Goal: Feedback & Contribution: Submit feedback/report problem

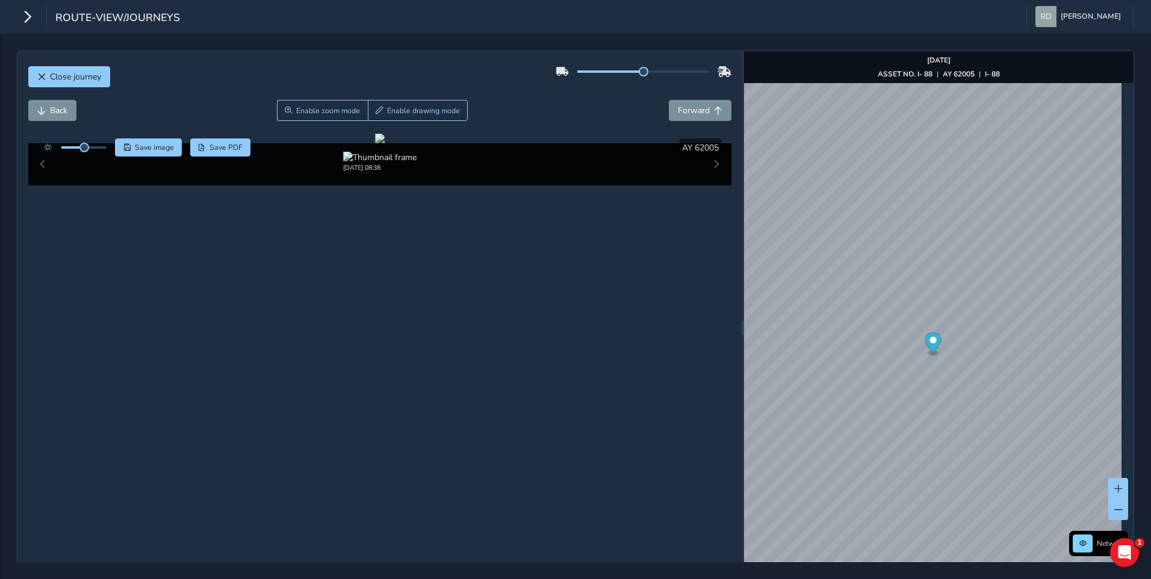
scroll to position [43, 0]
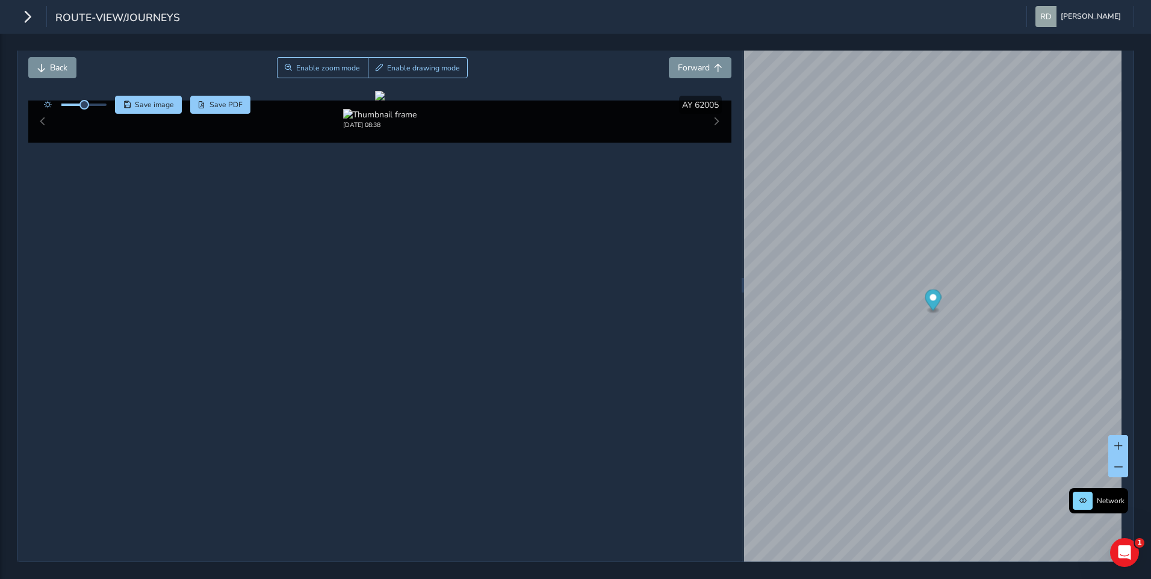
click at [561, 58] on div "Back Enable zoom mode Enable drawing mode Forward" at bounding box center [379, 67] width 703 height 21
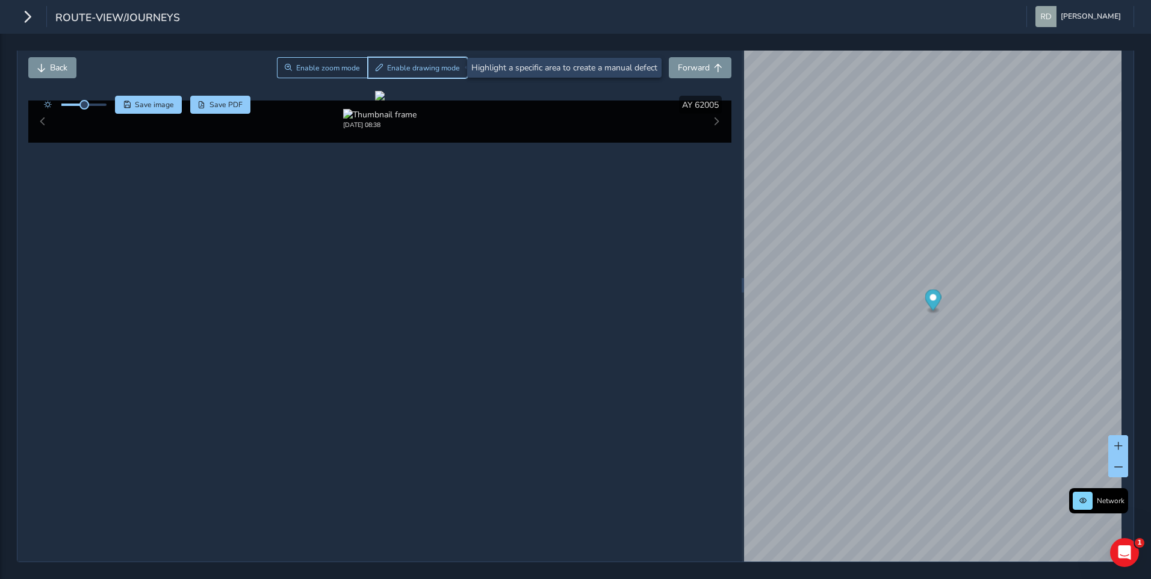
click at [427, 69] on span "Enable drawing mode" at bounding box center [423, 68] width 73 height 10
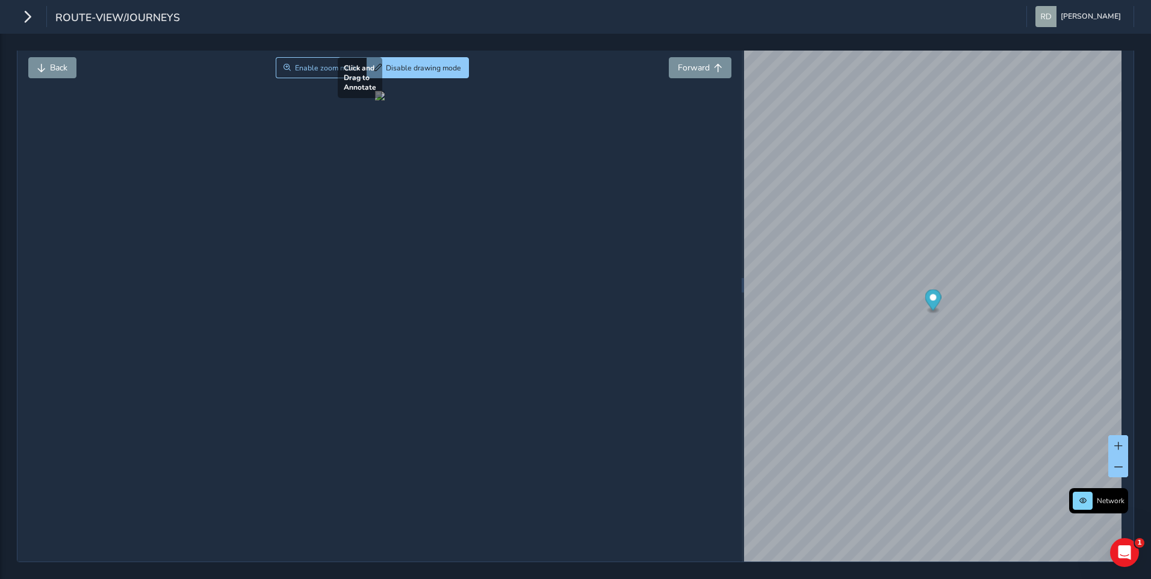
drag, startPoint x: 517, startPoint y: 401, endPoint x: 719, endPoint y: 468, distance: 212.7
click at [385, 100] on div at bounding box center [380, 96] width 10 height 10
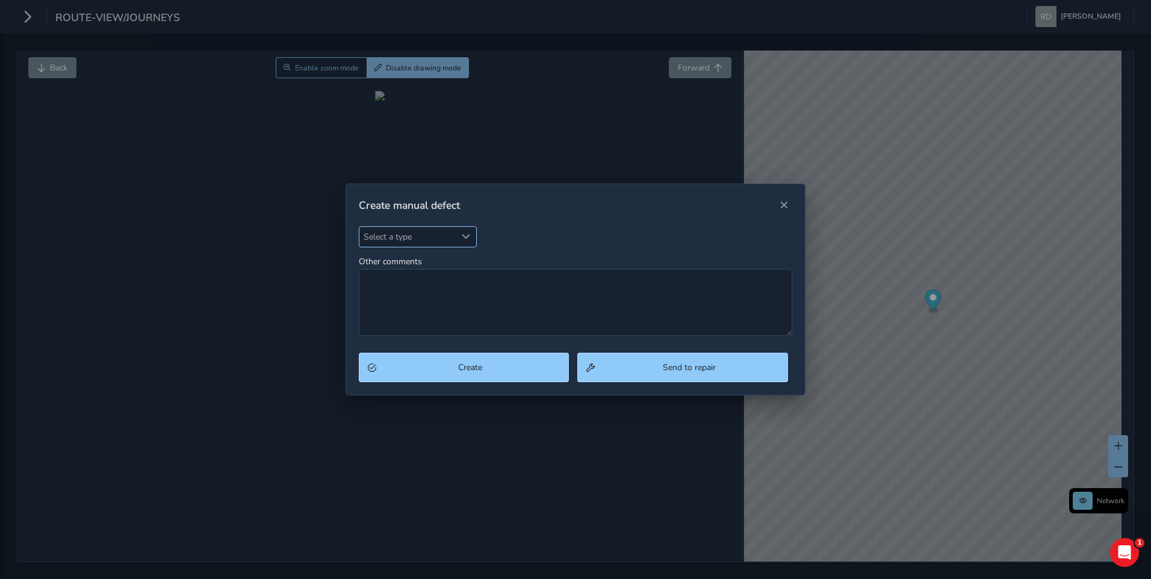
click at [435, 238] on span "Select a type" at bounding box center [407, 237] width 97 height 20
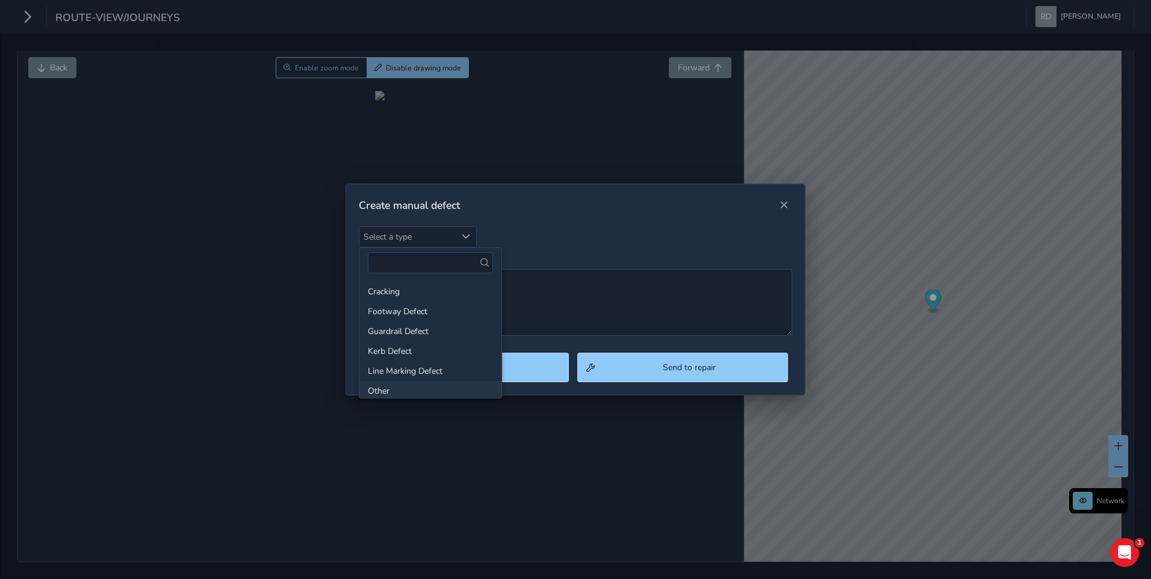
click at [409, 386] on li "Other" at bounding box center [430, 391] width 142 height 20
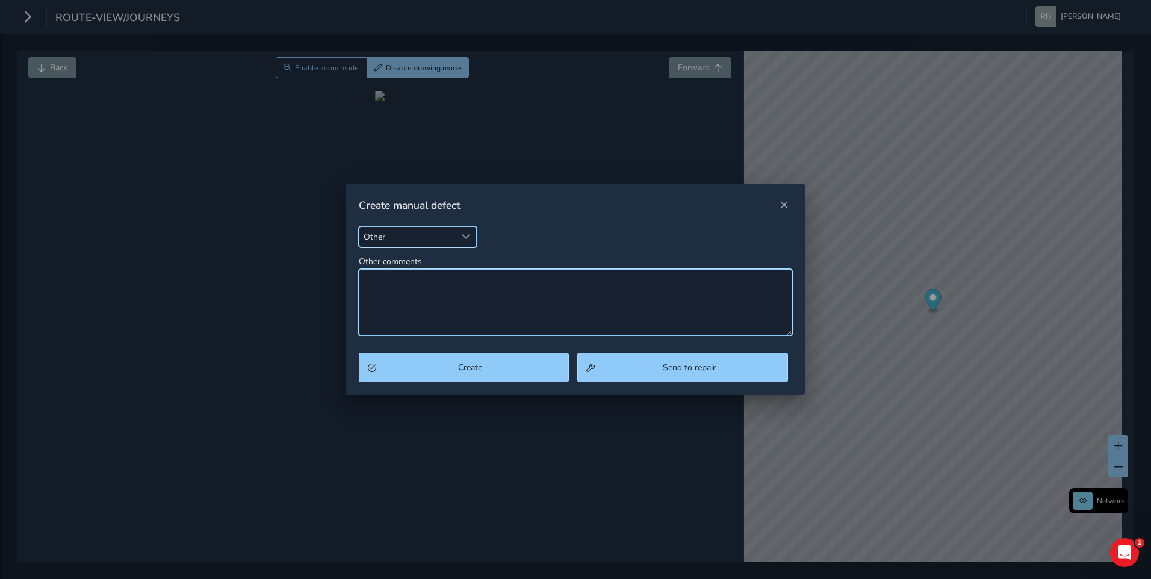
click at [419, 317] on textarea "Other comments" at bounding box center [576, 302] width 434 height 67
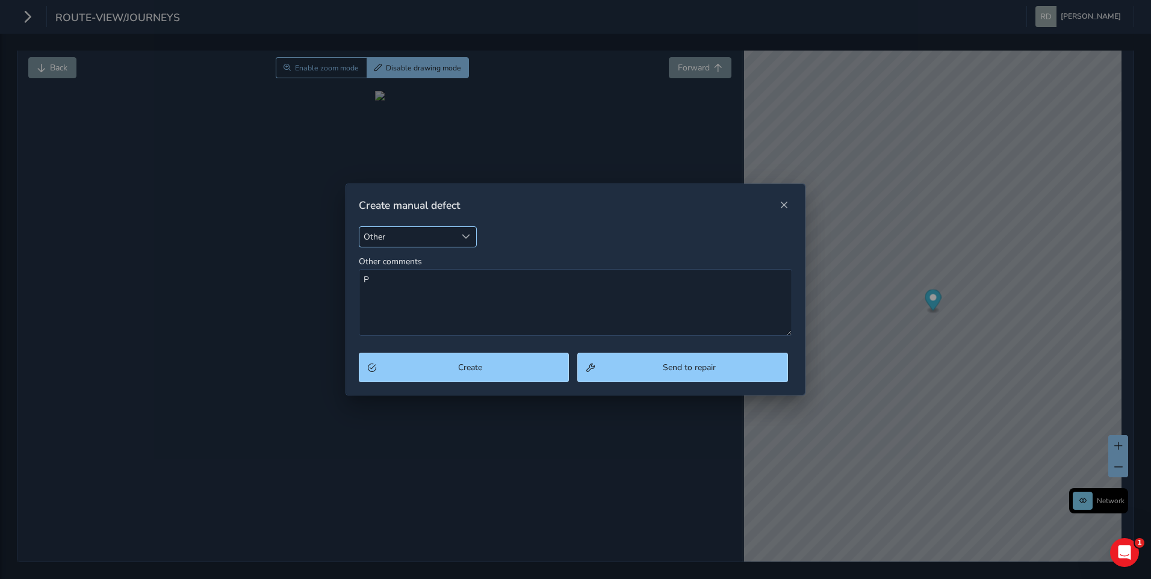
drag, startPoint x: 419, startPoint y: 230, endPoint x: 417, endPoint y: 239, distance: 8.8
click at [417, 239] on span "Other" at bounding box center [407, 237] width 97 height 20
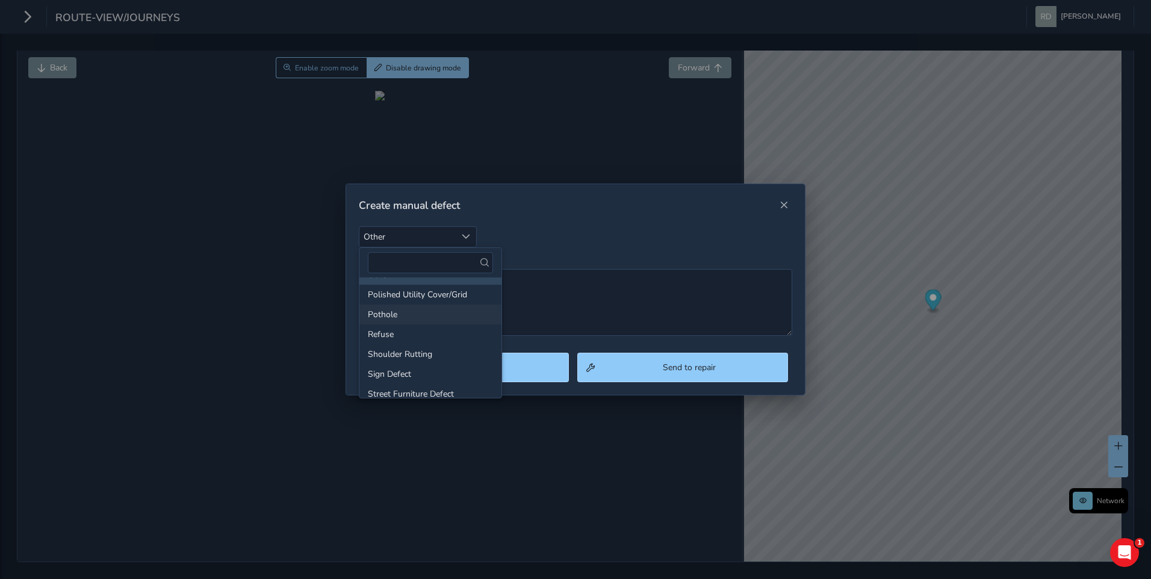
scroll to position [114, 0]
click at [397, 318] on li "Pothole" at bounding box center [430, 317] width 142 height 20
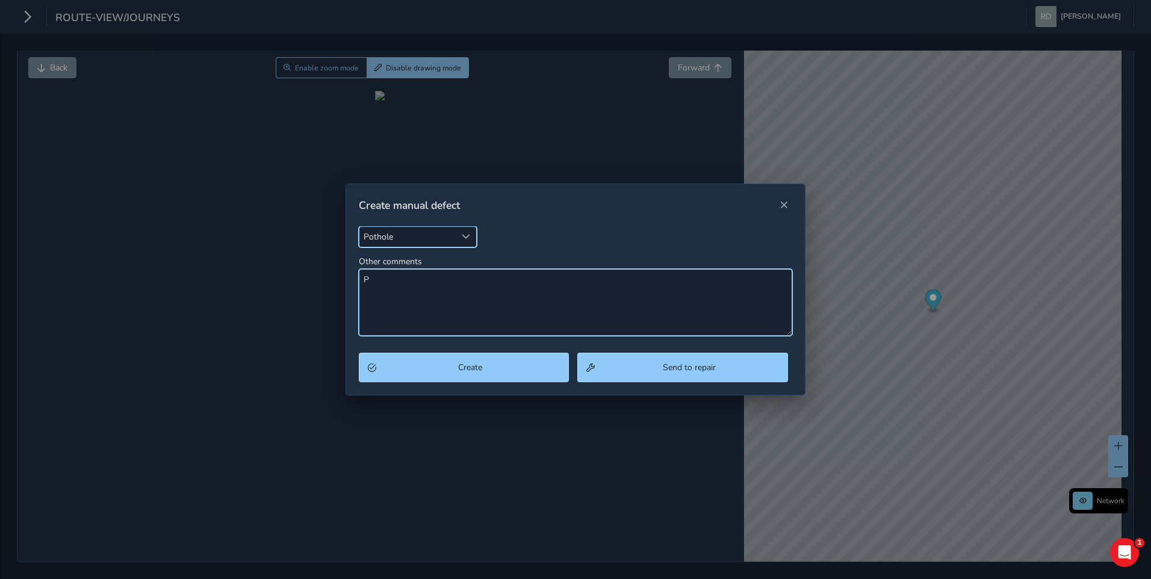
click at [454, 295] on textarea "P" at bounding box center [576, 302] width 434 height 67
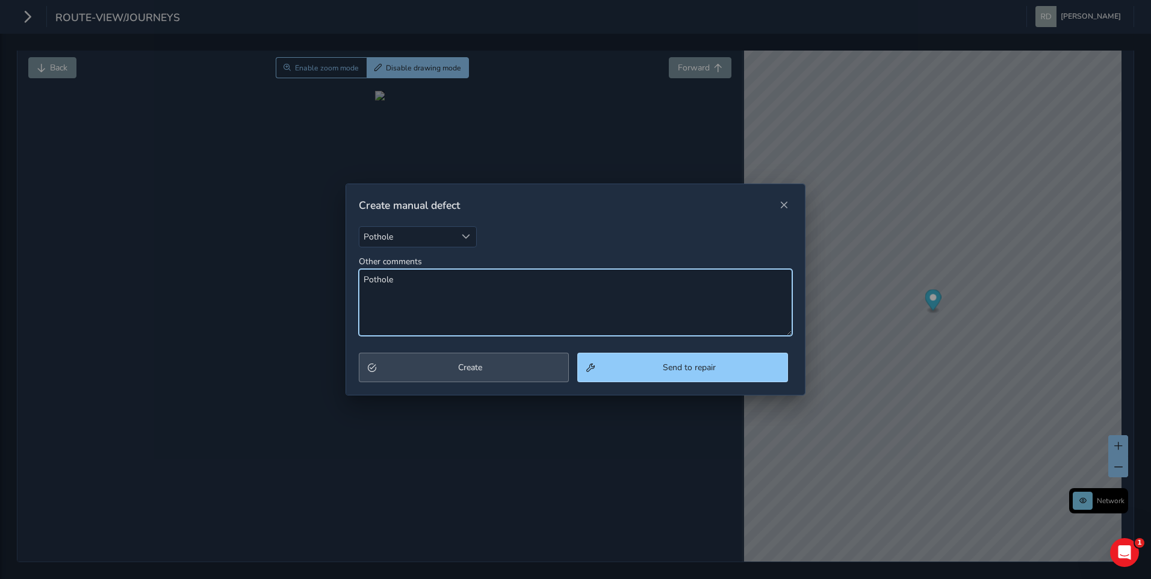
type textarea "Pothole"
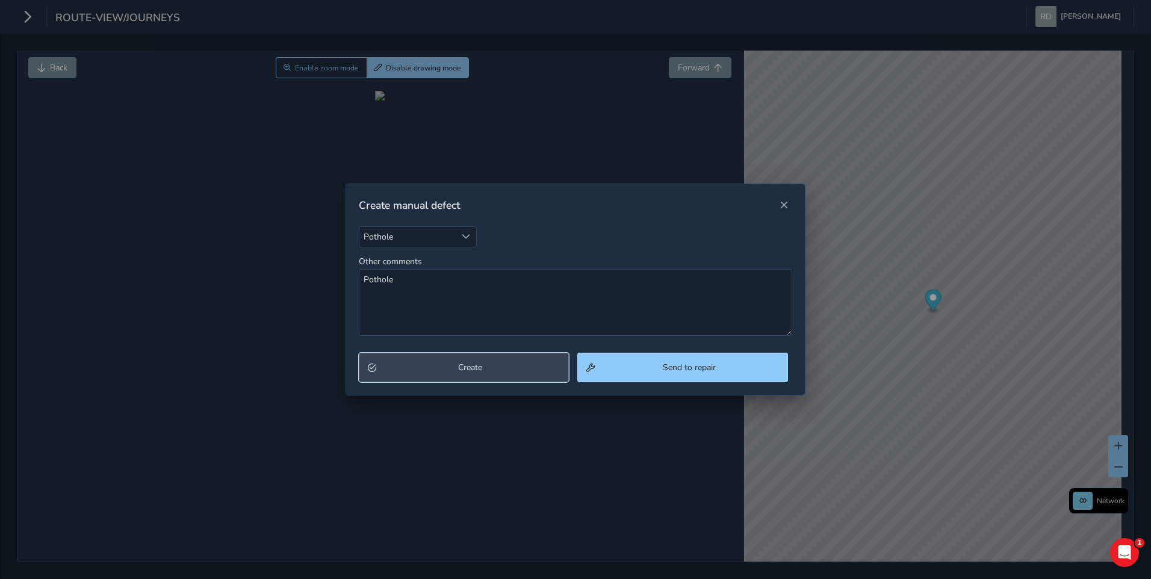
click at [519, 369] on span "Create" at bounding box center [470, 367] width 180 height 11
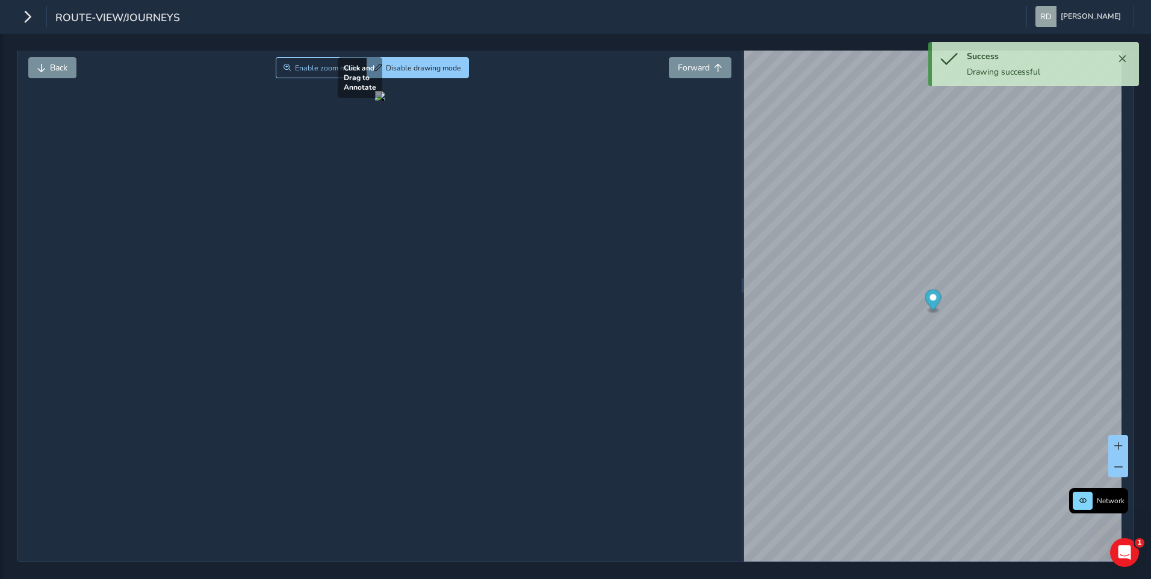
click at [385, 100] on div at bounding box center [380, 96] width 10 height 10
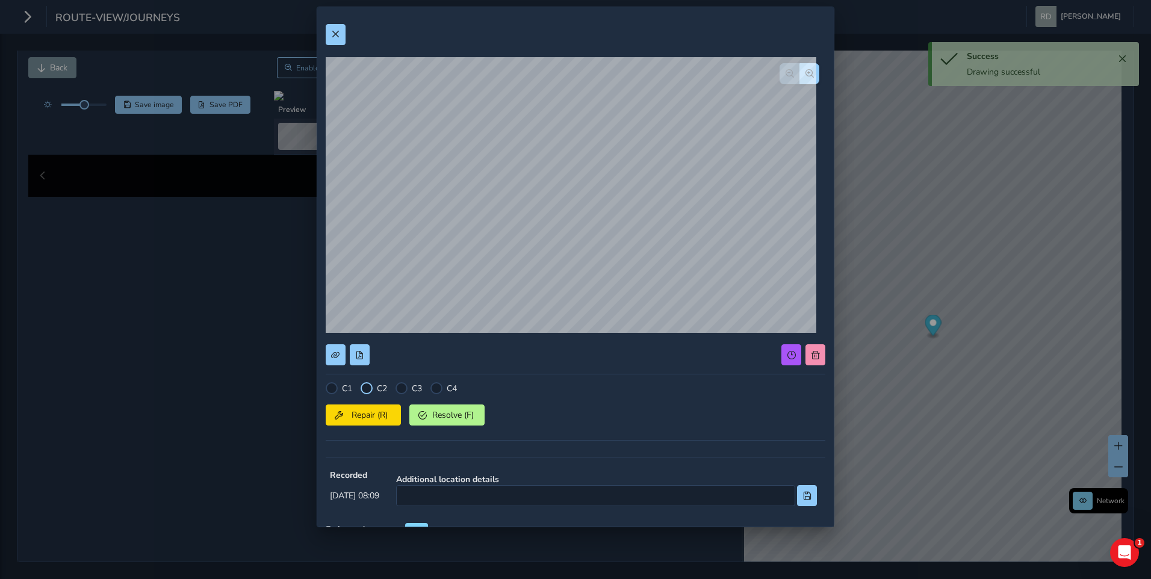
click at [365, 391] on div at bounding box center [366, 388] width 12 height 12
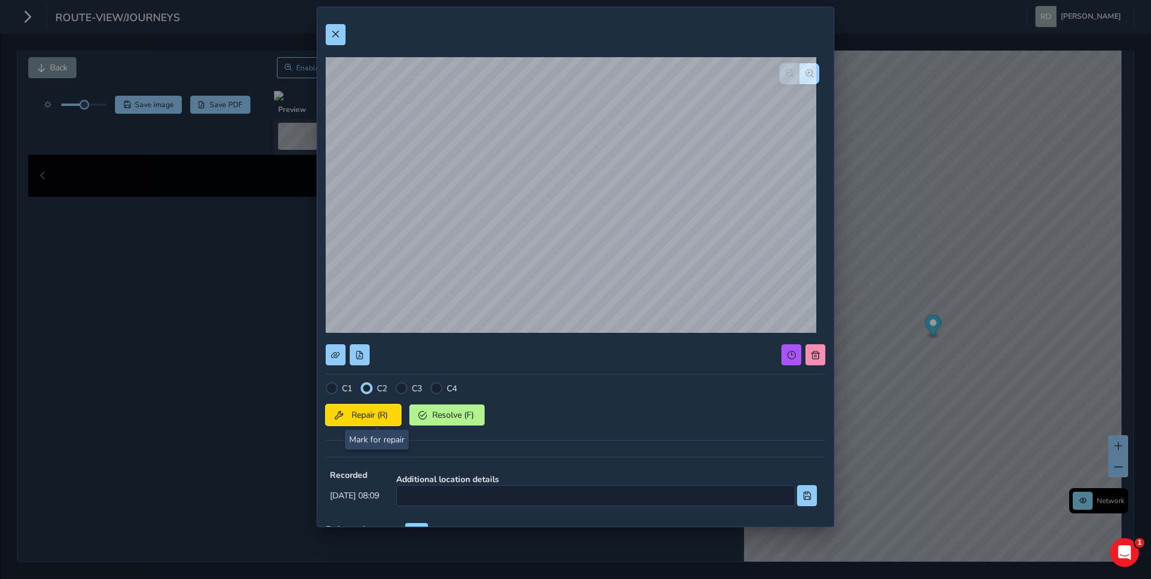
click at [374, 415] on span "Repair (R)" at bounding box center [369, 414] width 45 height 11
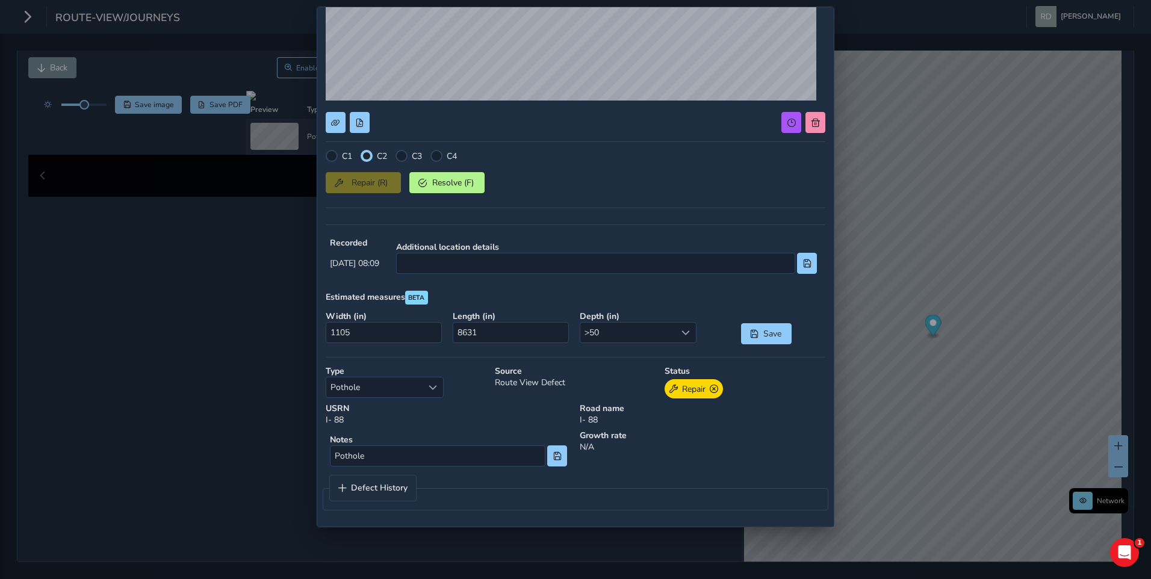
scroll to position [0, 0]
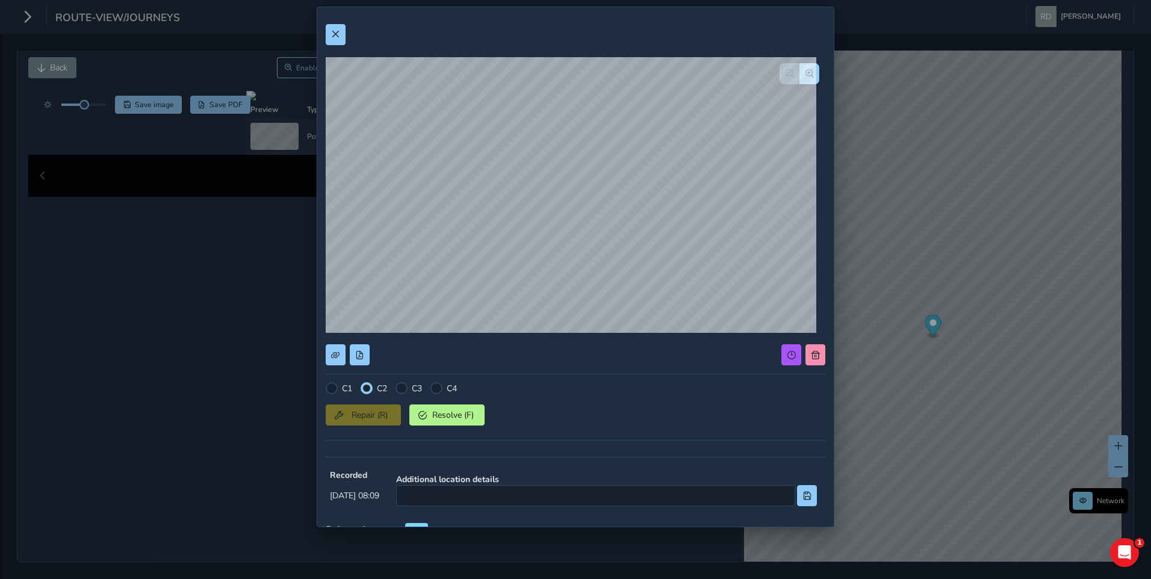
click at [336, 13] on div "C1 C2 C3 C4 Repair (R) Resolve (F) Recorded 09/15/2025, 08:09 Additional locati…" at bounding box center [575, 383] width 516 height 752
click at [336, 34] on span at bounding box center [335, 34] width 8 height 8
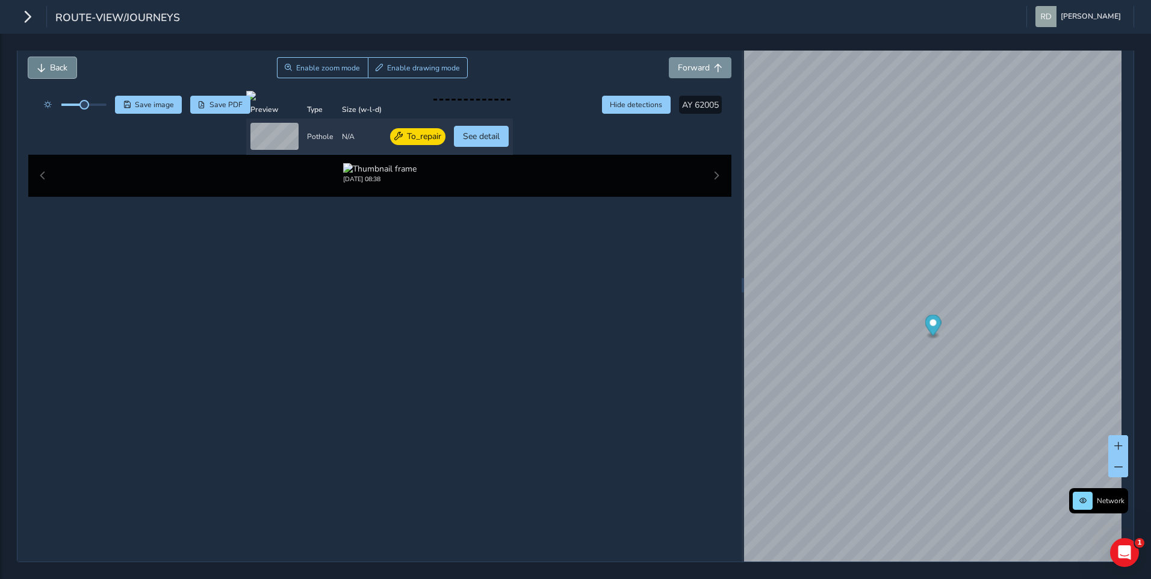
click at [69, 75] on button "Back" at bounding box center [52, 67] width 48 height 21
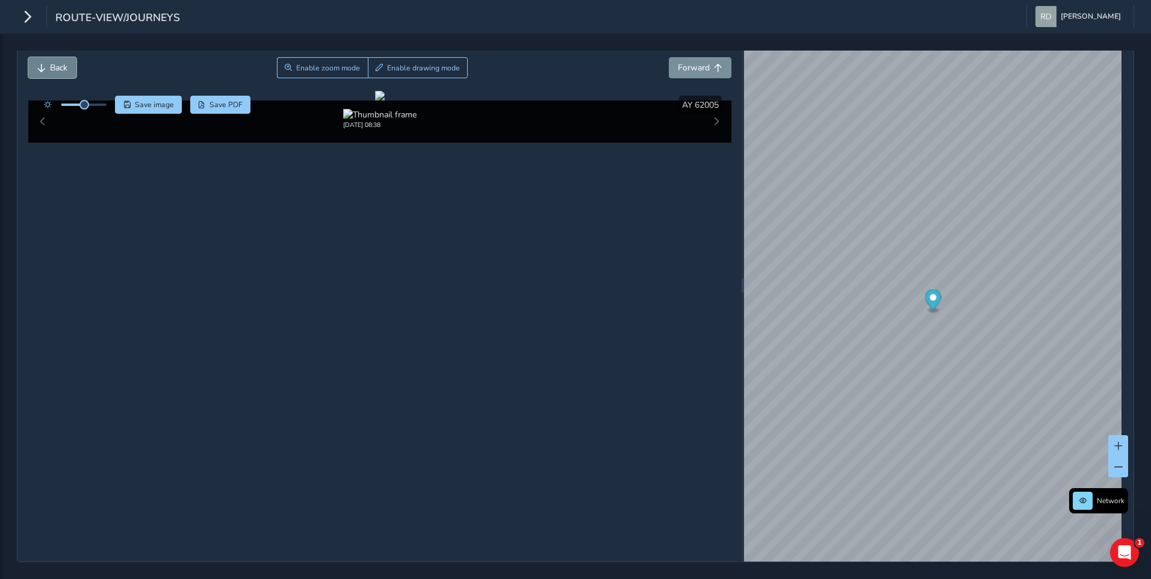
click at [32, 66] on button "Back" at bounding box center [52, 67] width 48 height 21
click at [69, 69] on button "Back" at bounding box center [52, 67] width 48 height 21
click at [26, 11] on icon "button" at bounding box center [27, 16] width 13 height 21
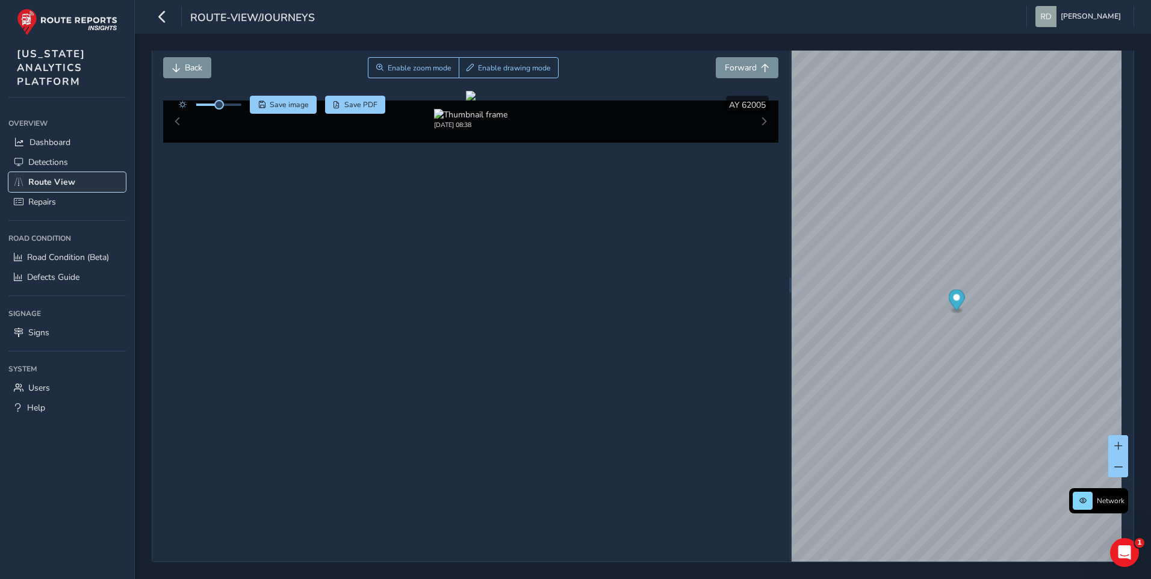
click at [61, 175] on link "Route View" at bounding box center [66, 182] width 117 height 20
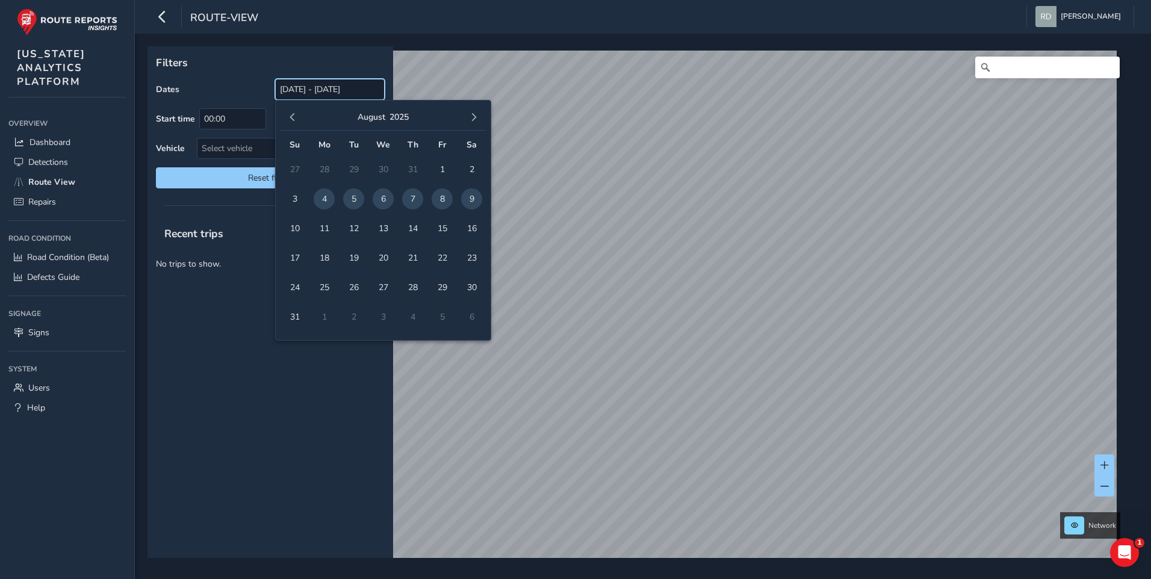
click at [319, 89] on input "[DATE] - [DATE]" at bounding box center [330, 89] width 110 height 21
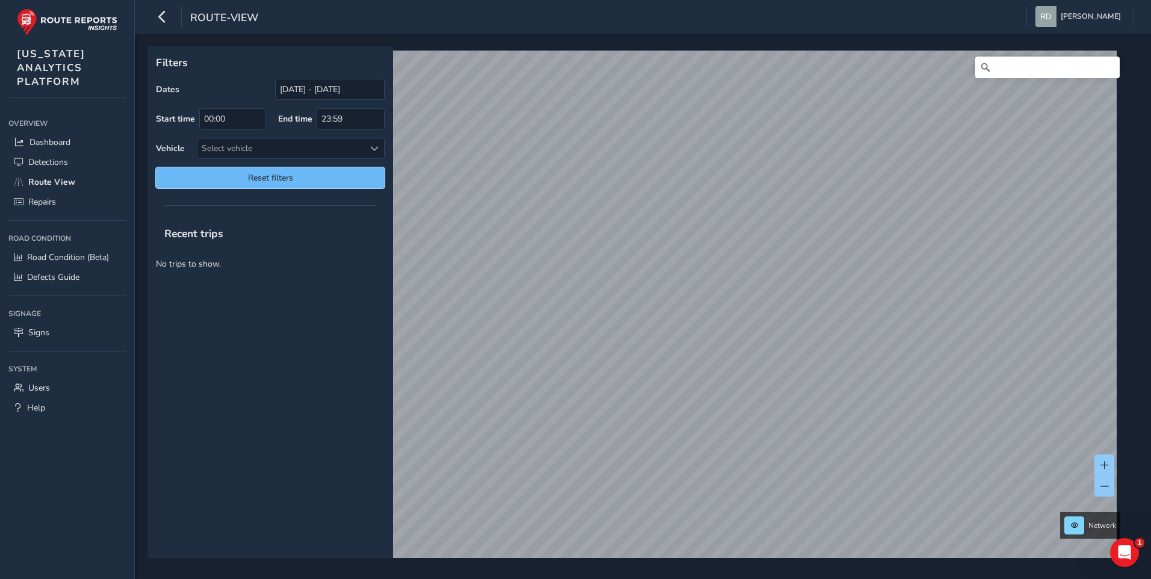
click at [309, 178] on span "Reset filters" at bounding box center [270, 177] width 211 height 11
type input "[DATE] - [DATE]"
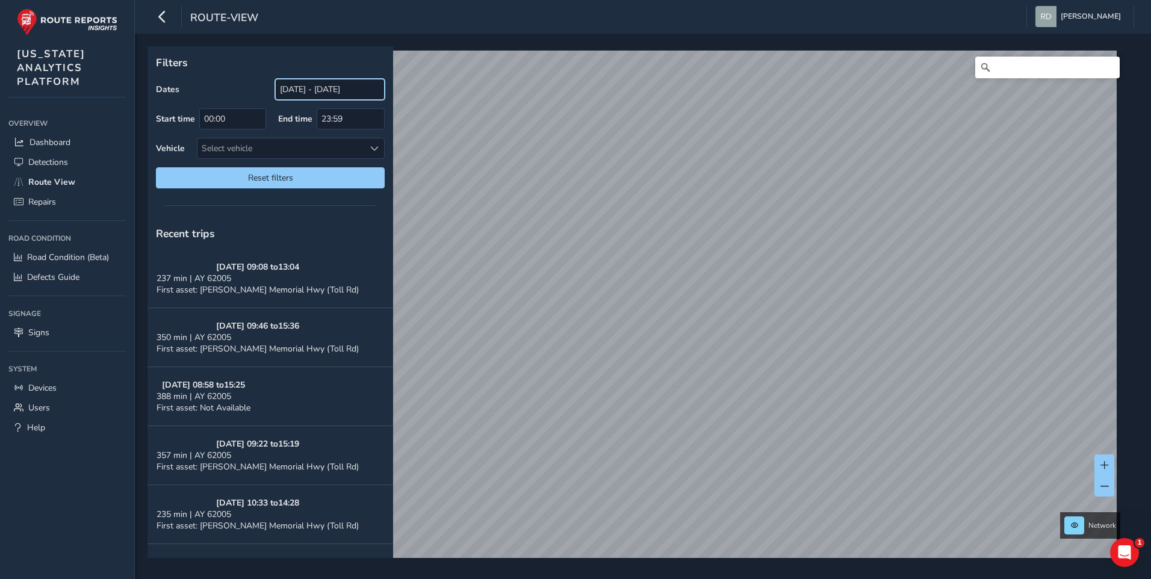
click at [288, 94] on input "[DATE] - [DATE]" at bounding box center [330, 89] width 110 height 21
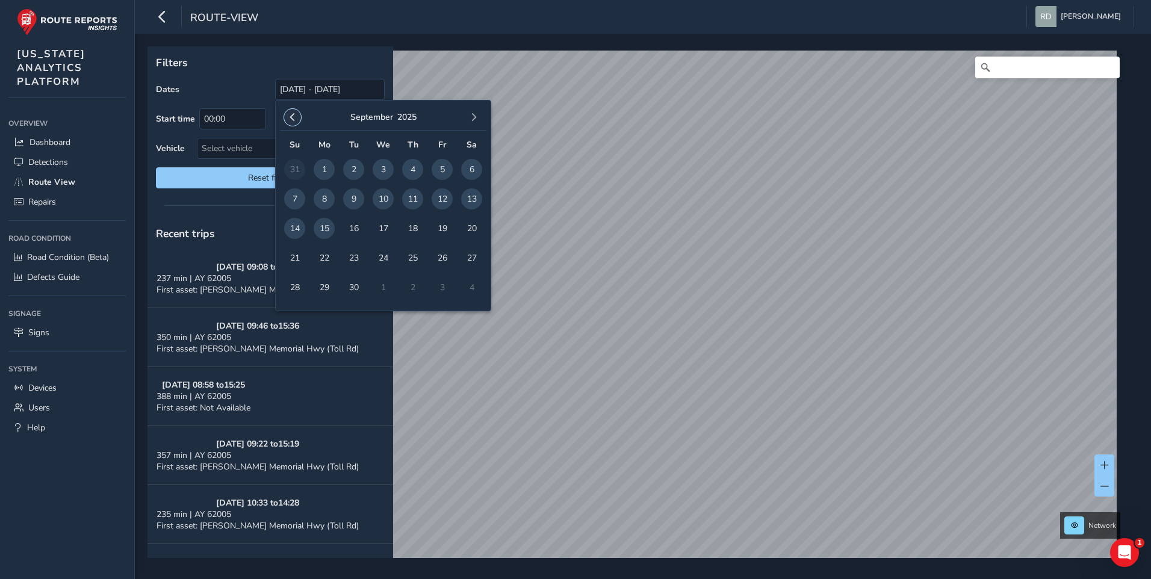
click at [285, 122] on button "button" at bounding box center [292, 117] width 17 height 17
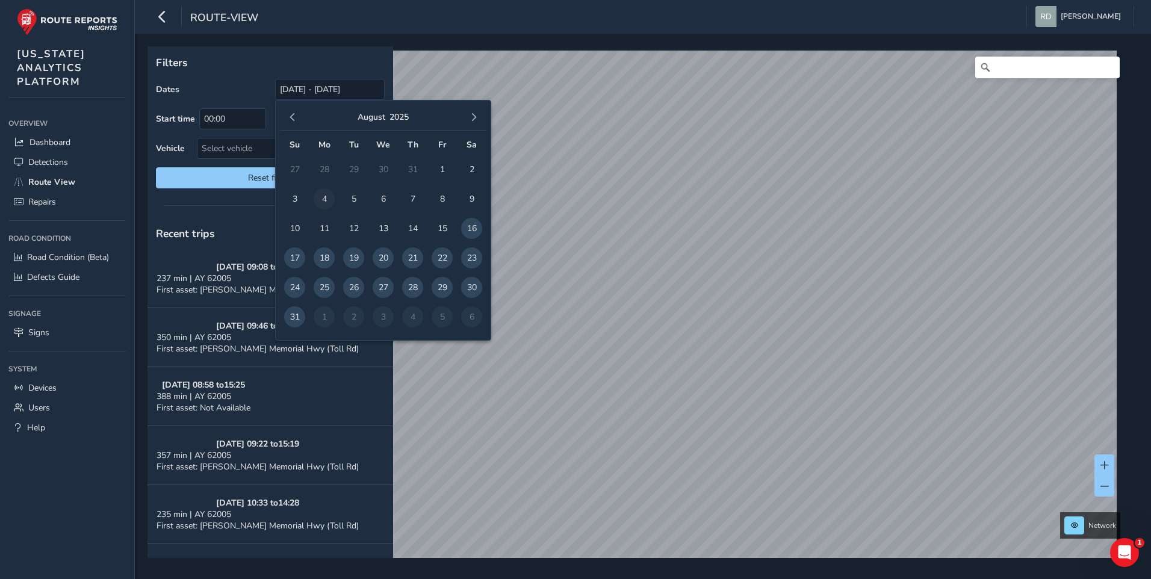
click at [321, 193] on span "4" at bounding box center [324, 198] width 21 height 21
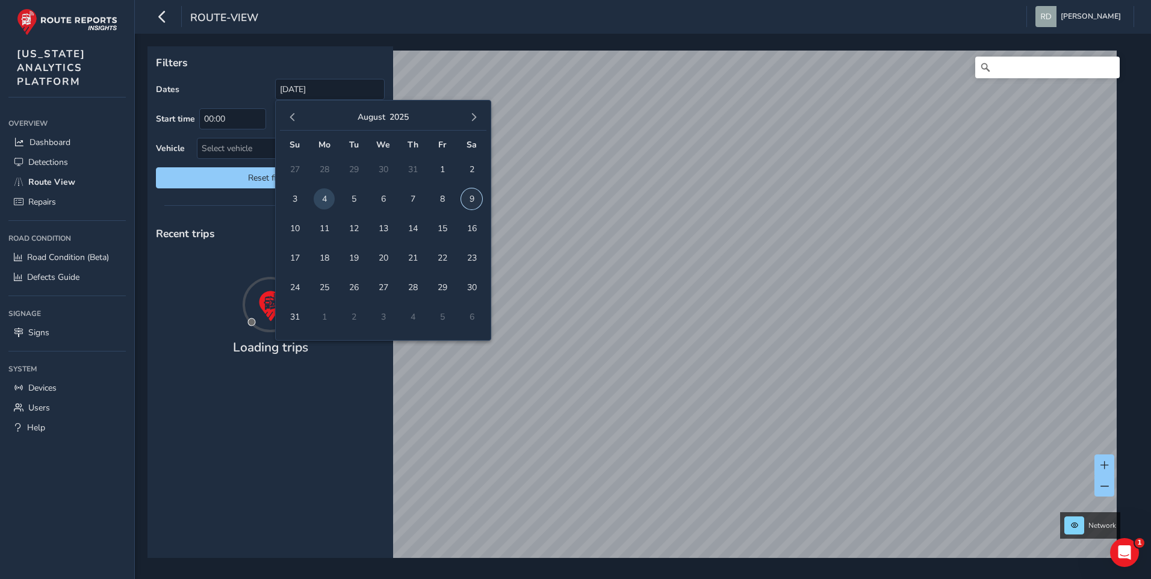
click at [466, 199] on span "9" at bounding box center [471, 198] width 21 height 21
type input "[DATE] - [DATE]"
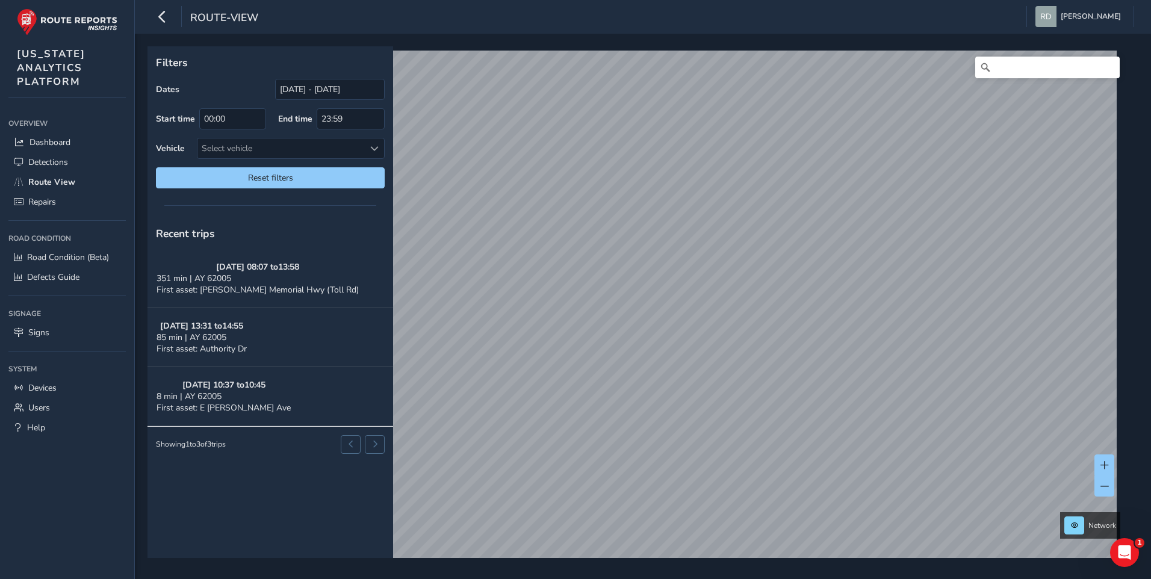
click at [1139, 436] on div "Filters Dates [DATE] - [DATE] Start time 00:00 End time 23:59 Vehicle Select ve…" at bounding box center [643, 306] width 1016 height 545
click at [1150, 306] on html "route-view [PERSON_NAME] Colour Scheme: Dark Dim Light Logout Filters Dates [DA…" at bounding box center [575, 289] width 1151 height 579
click at [1150, 441] on html "route-view [PERSON_NAME] Colour Scheme: Dark Dim Light Logout Filters Dates [DA…" at bounding box center [575, 289] width 1151 height 579
click at [1150, 425] on html "route-view [PERSON_NAME] Colour Scheme: Dark Dim Light Logout Filters Dates [DA…" at bounding box center [575, 289] width 1151 height 579
click at [1045, 578] on html "route-view [PERSON_NAME] Colour Scheme: Dark Dim Light Logout Filters Dates [DA…" at bounding box center [575, 289] width 1151 height 579
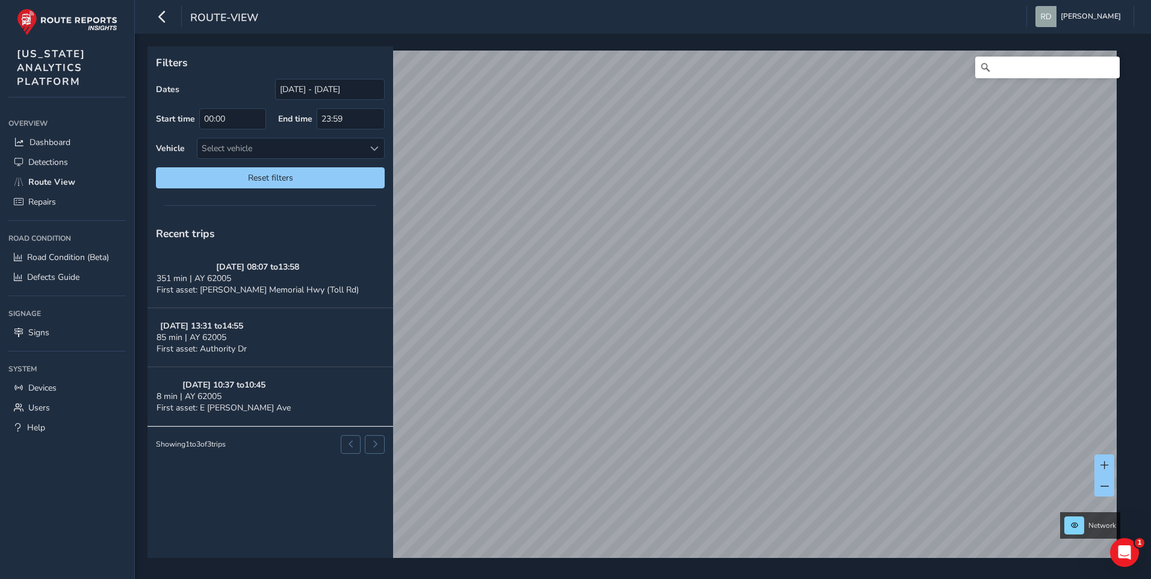
click at [1150, 239] on html "route-view [PERSON_NAME] Colour Scheme: Dark Dim Light Logout Filters Dates [DA…" at bounding box center [575, 289] width 1151 height 579
click at [368, 202] on div "Filters Dates [DATE] - [DATE] Start time 00:00 End time 23:59 Vehicle Select ve…" at bounding box center [638, 301] width 982 height 511
click at [950, 192] on link "[DATE] 12:05" at bounding box center [966, 193] width 48 height 11
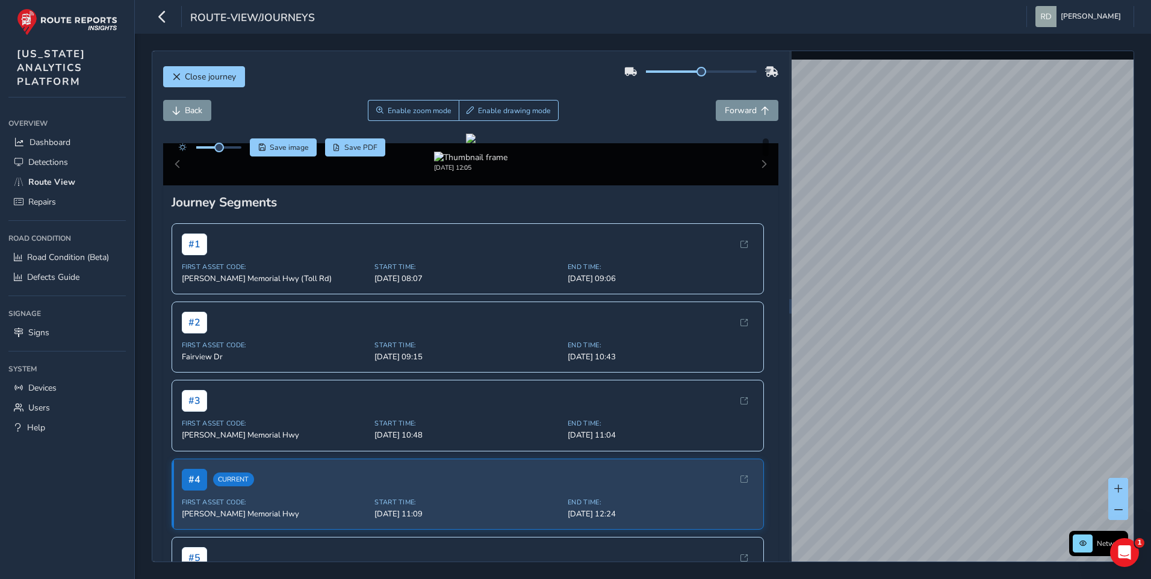
click at [626, 102] on div "Back Enable zoom mode Enable drawing mode Forward" at bounding box center [471, 110] width 616 height 21
click at [365, 89] on div "Close journey" at bounding box center [471, 81] width 616 height 39
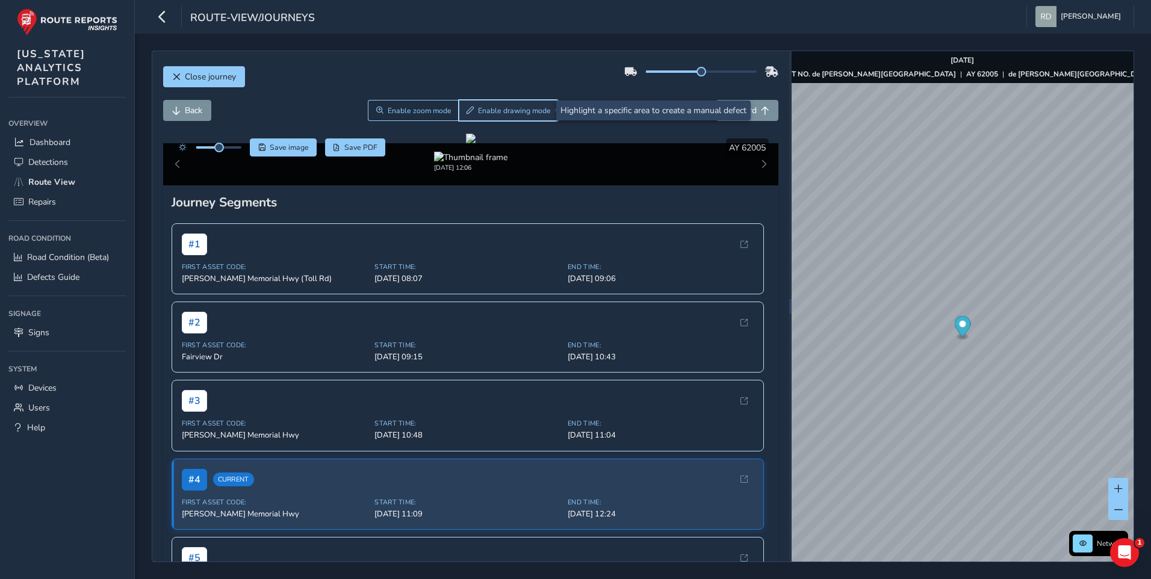
click at [505, 117] on button "Enable drawing mode" at bounding box center [509, 110] width 100 height 21
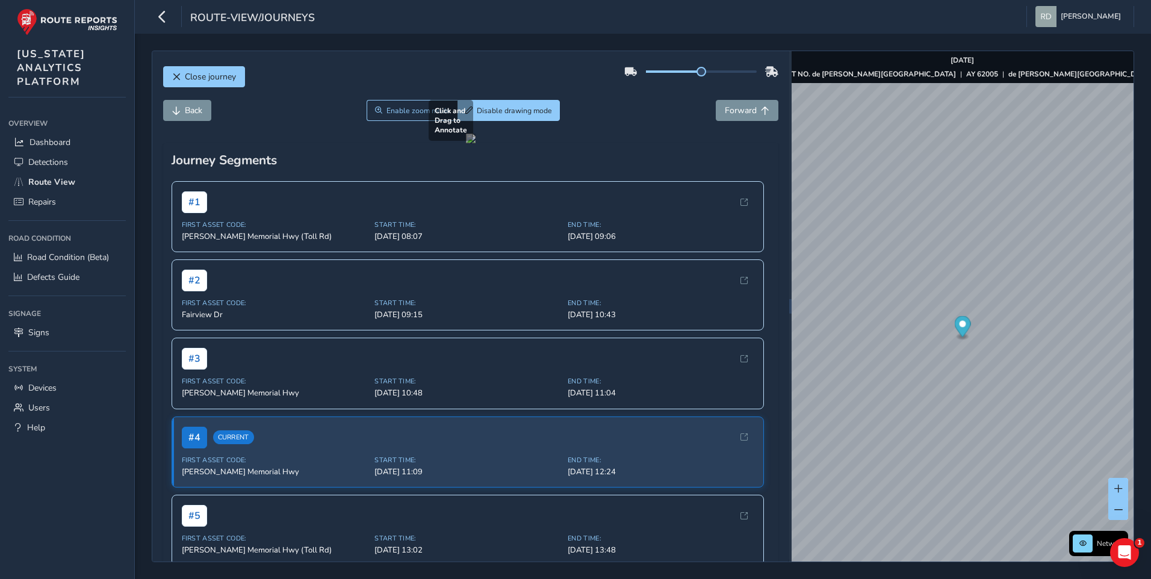
drag, startPoint x: 383, startPoint y: 396, endPoint x: 597, endPoint y: 469, distance: 225.9
click at [475, 143] on div at bounding box center [471, 139] width 10 height 10
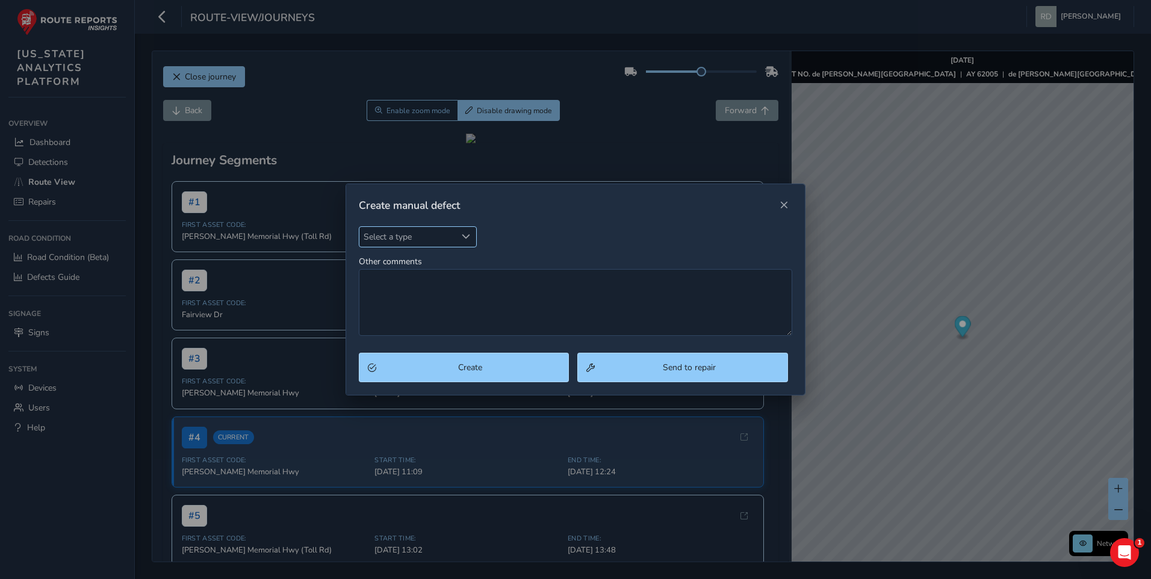
drag, startPoint x: 369, startPoint y: 230, endPoint x: 378, endPoint y: 230, distance: 9.0
click at [373, 230] on span "Select a type" at bounding box center [407, 237] width 97 height 20
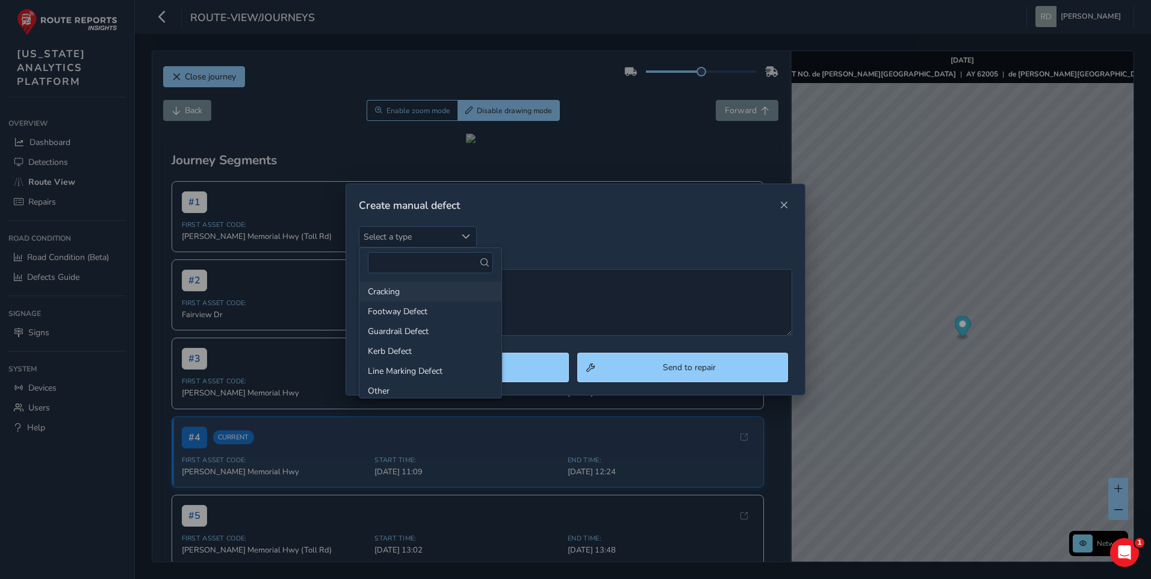
click at [391, 289] on li "Cracking" at bounding box center [430, 292] width 142 height 20
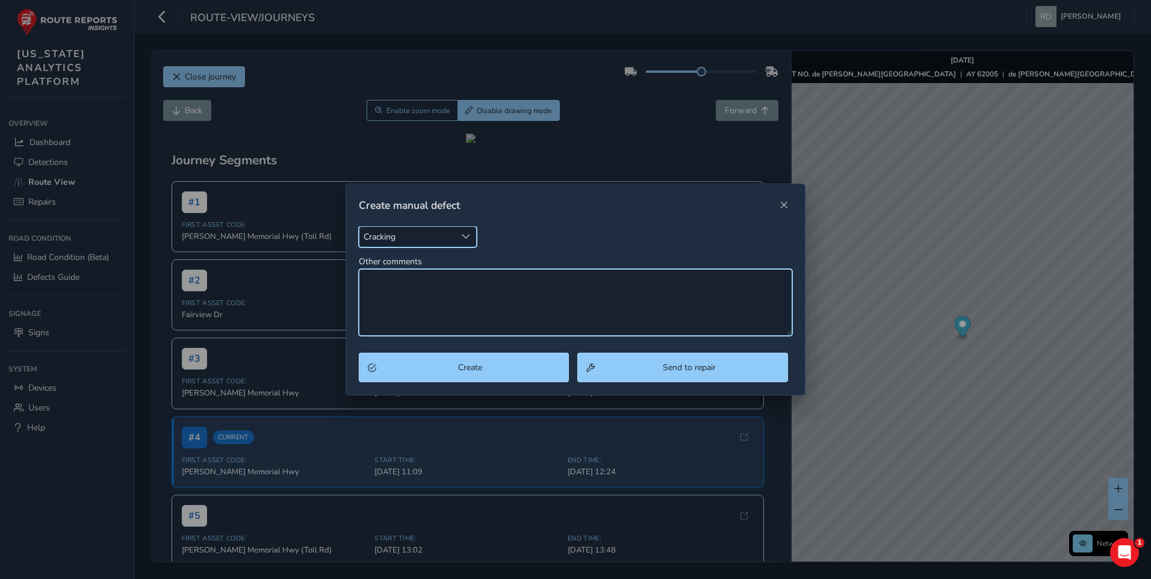
click at [400, 283] on textarea "Other comments" at bounding box center [576, 302] width 434 height 67
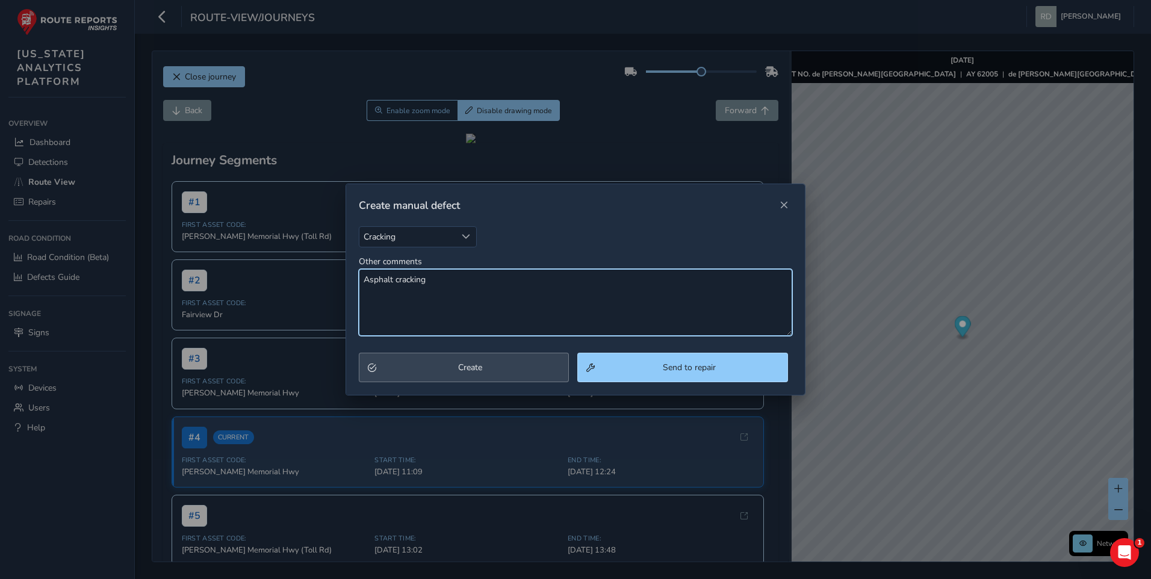
type textarea "Asphalt cracking"
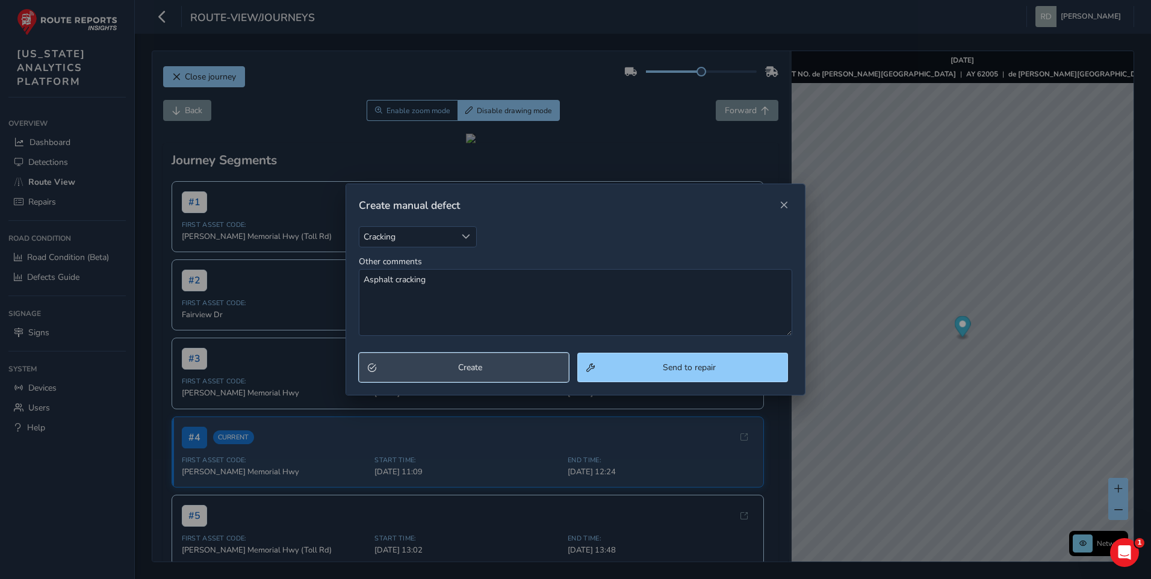
click at [443, 360] on button "Create" at bounding box center [464, 367] width 211 height 29
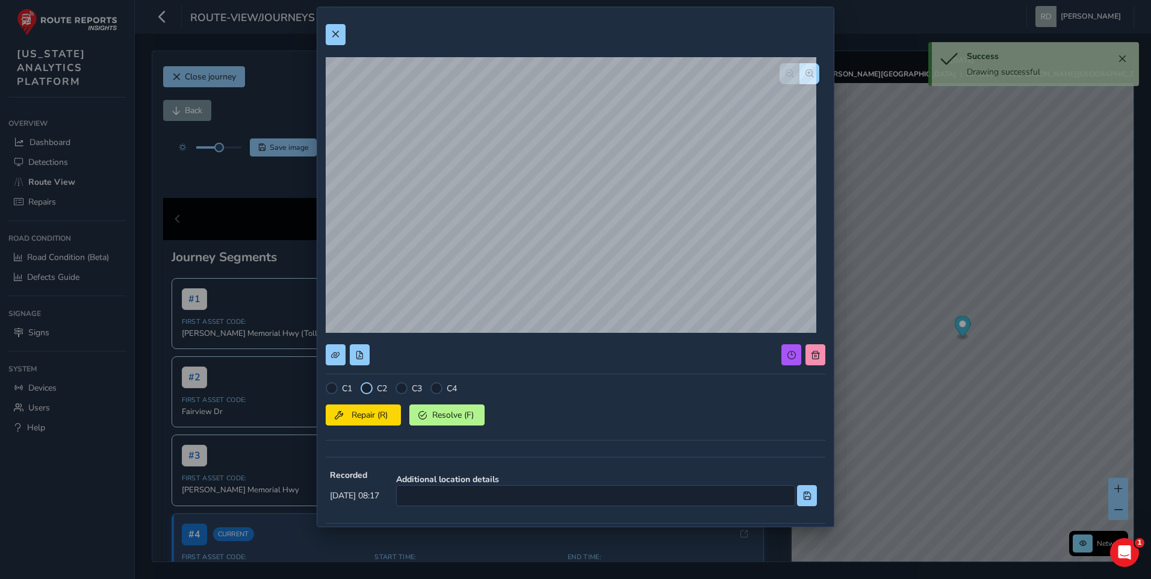
click at [367, 390] on div at bounding box center [366, 388] width 12 height 12
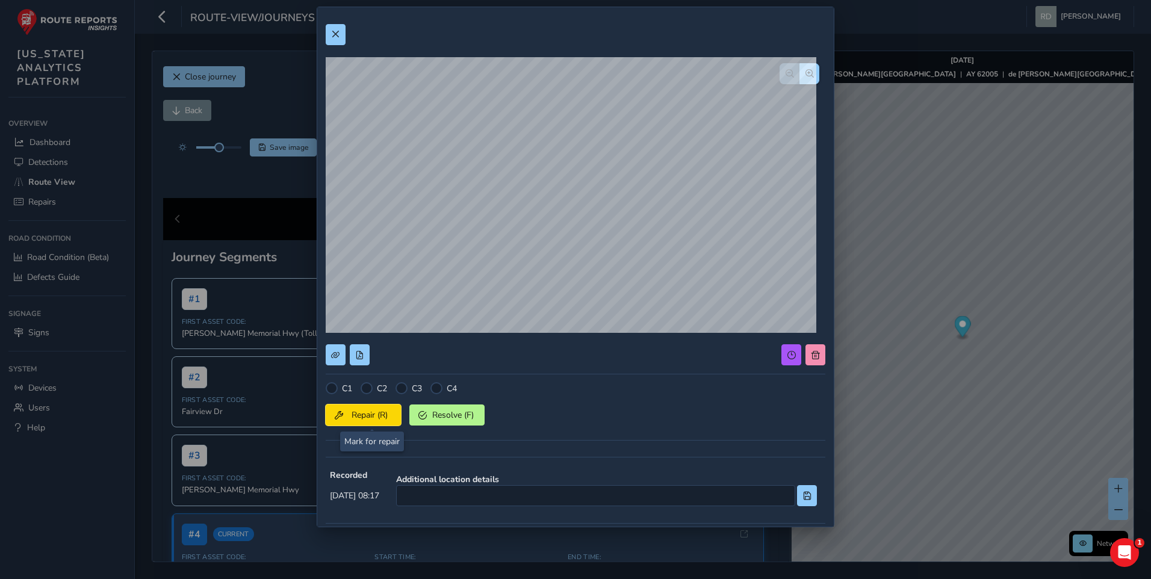
click at [369, 417] on span "Repair (R)" at bounding box center [369, 414] width 45 height 11
click at [341, 36] on button at bounding box center [336, 34] width 20 height 21
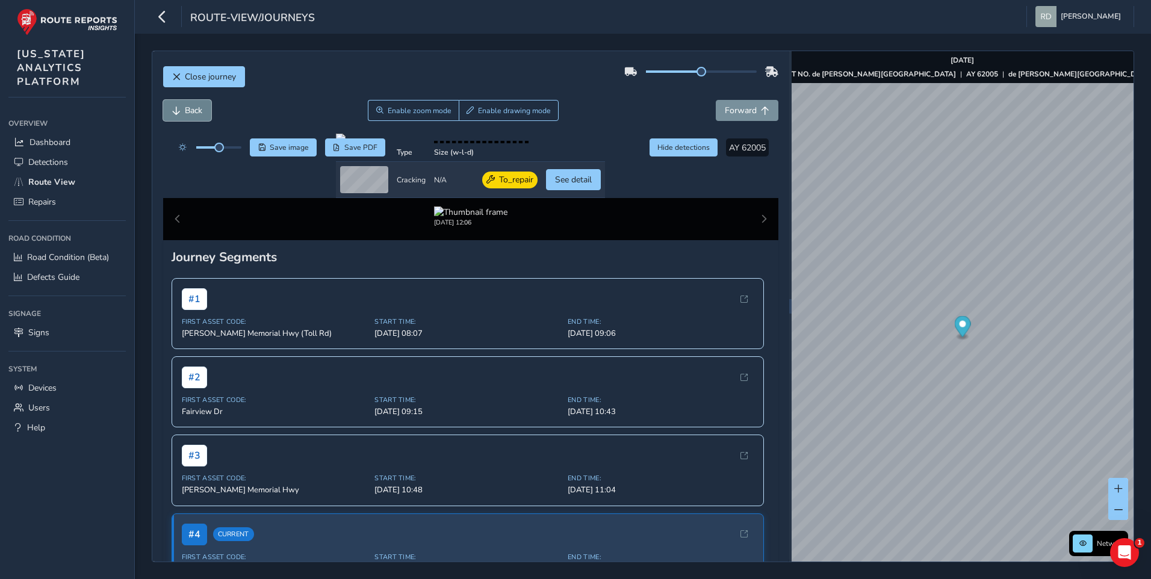
click at [187, 104] on button "Back" at bounding box center [187, 110] width 48 height 21
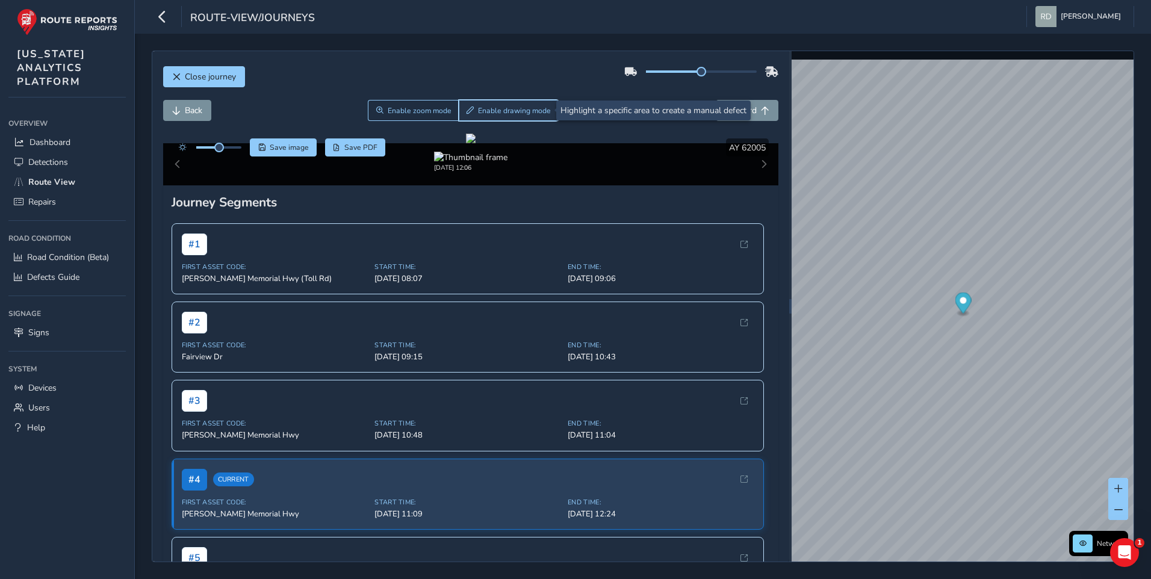
click at [523, 114] on span "Enable drawing mode" at bounding box center [514, 111] width 73 height 10
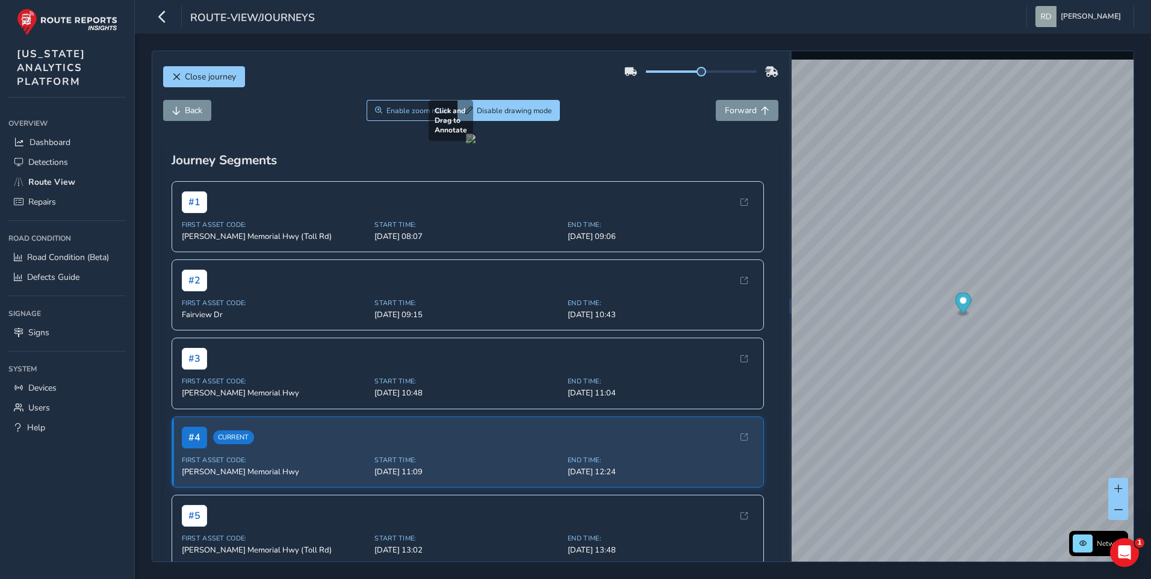
drag, startPoint x: 375, startPoint y: 391, endPoint x: 707, endPoint y: 437, distance: 335.4
click at [475, 143] on div at bounding box center [471, 139] width 10 height 10
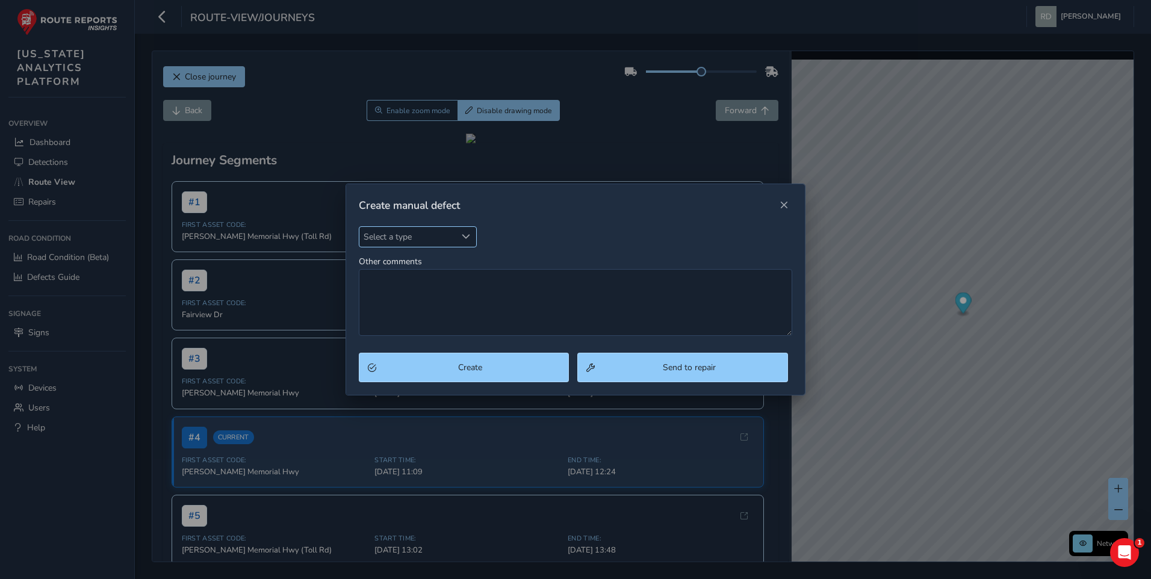
click at [454, 235] on span "Select a type" at bounding box center [407, 237] width 97 height 20
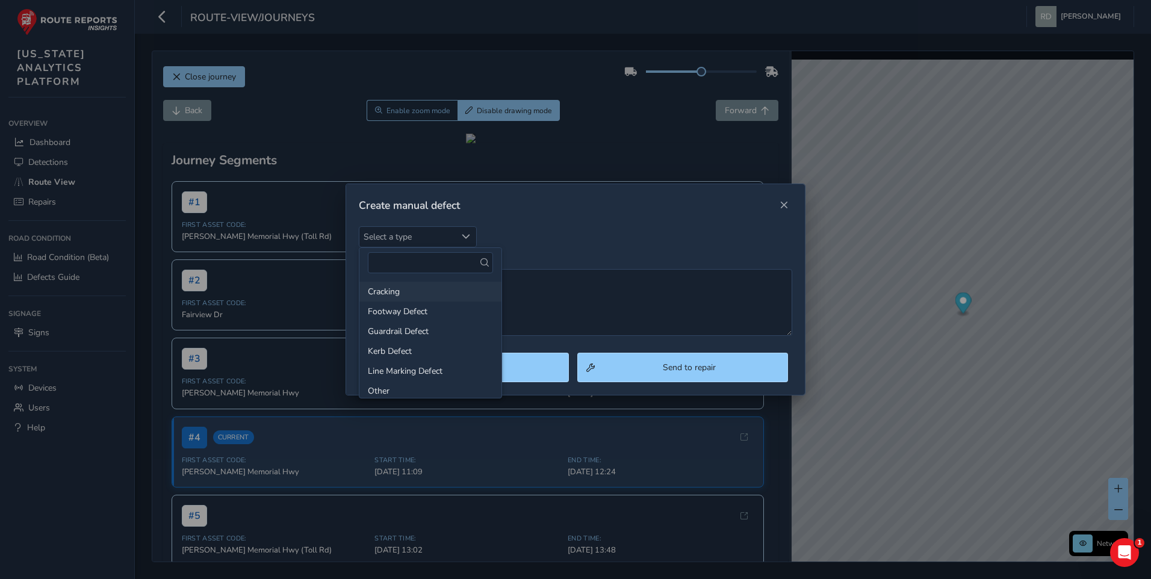
click at [424, 291] on li "Cracking" at bounding box center [430, 292] width 142 height 20
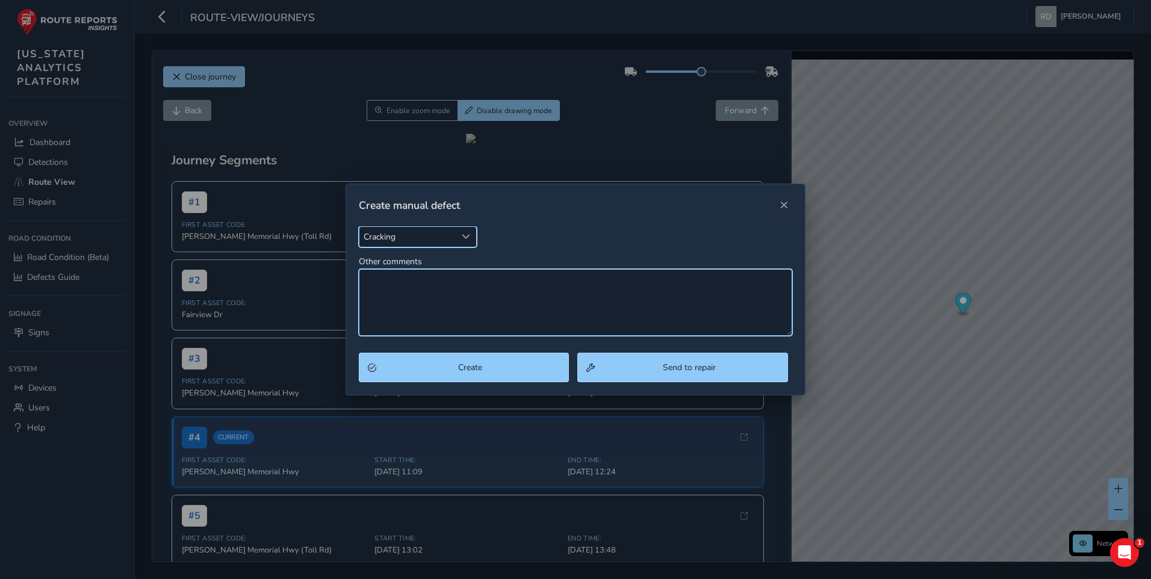
click at [442, 291] on textarea "Other comments" at bounding box center [576, 302] width 434 height 67
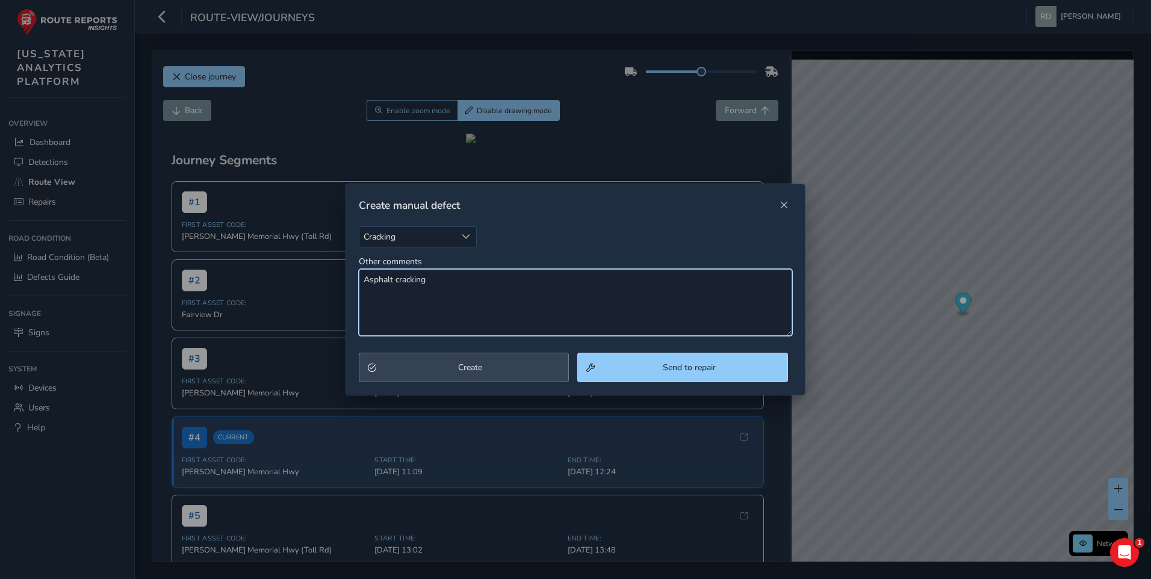
type textarea "Asphalt cracking"
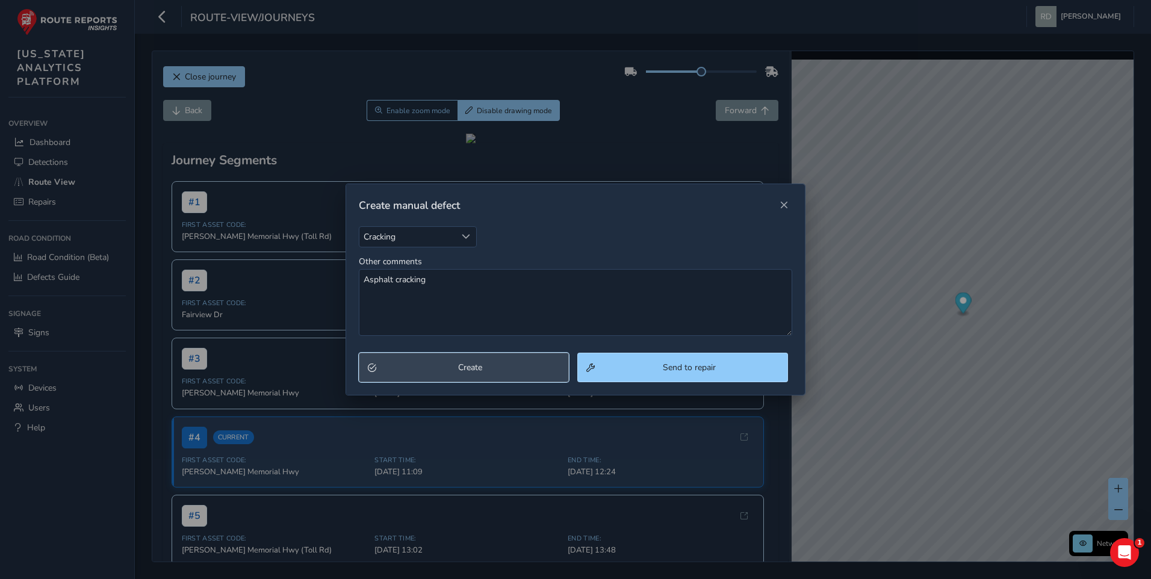
click at [459, 375] on button "Create" at bounding box center [464, 367] width 211 height 29
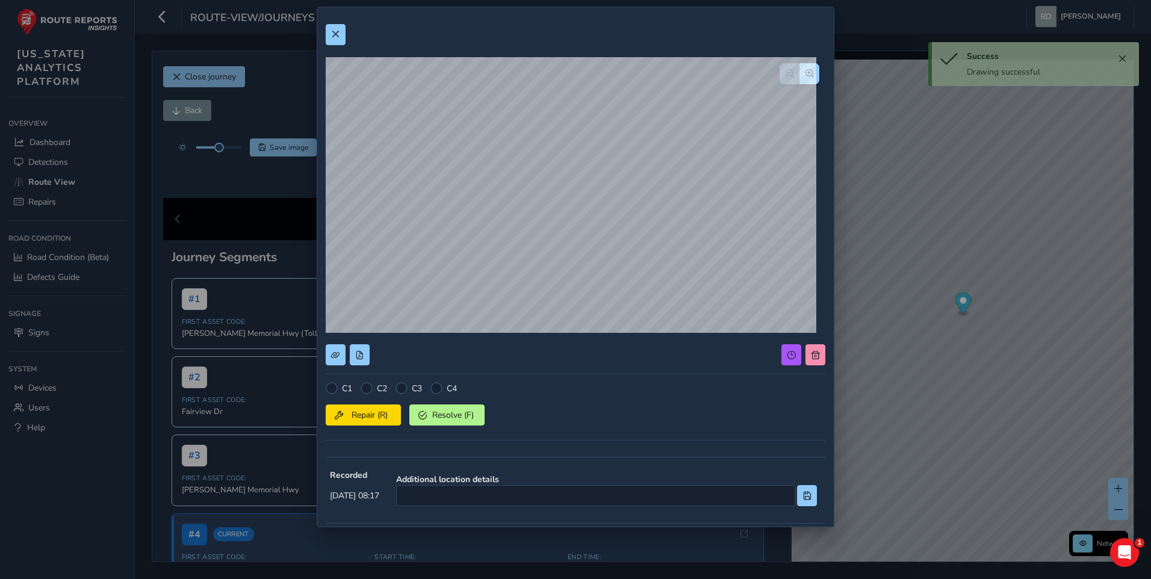
click at [372, 383] on div at bounding box center [366, 388] width 12 height 12
click at [368, 415] on span "Repair (R)" at bounding box center [369, 414] width 45 height 11
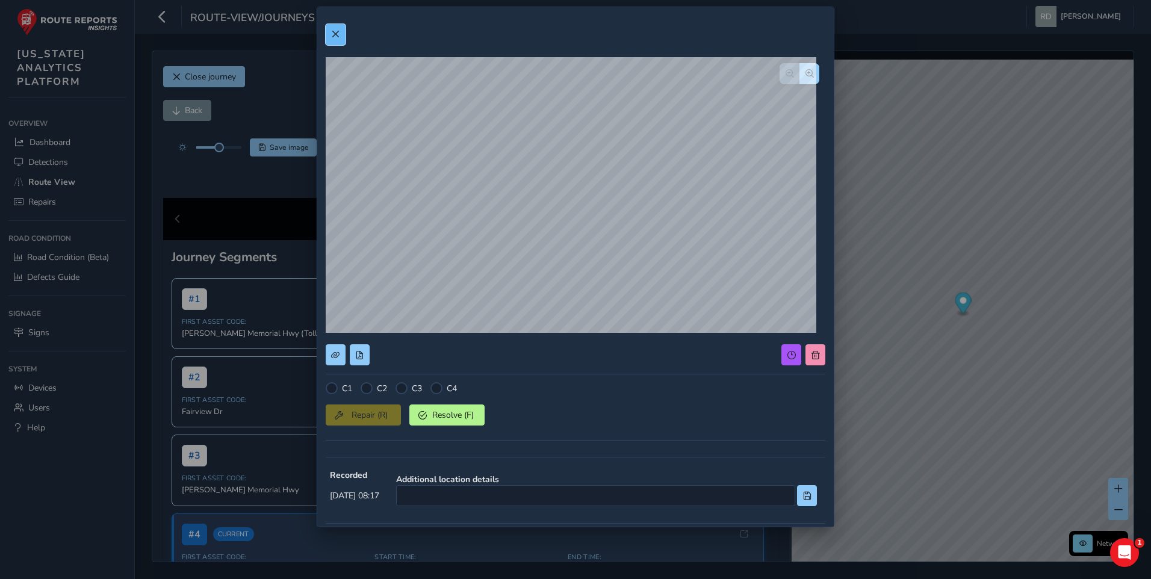
click at [339, 37] on span at bounding box center [335, 34] width 8 height 8
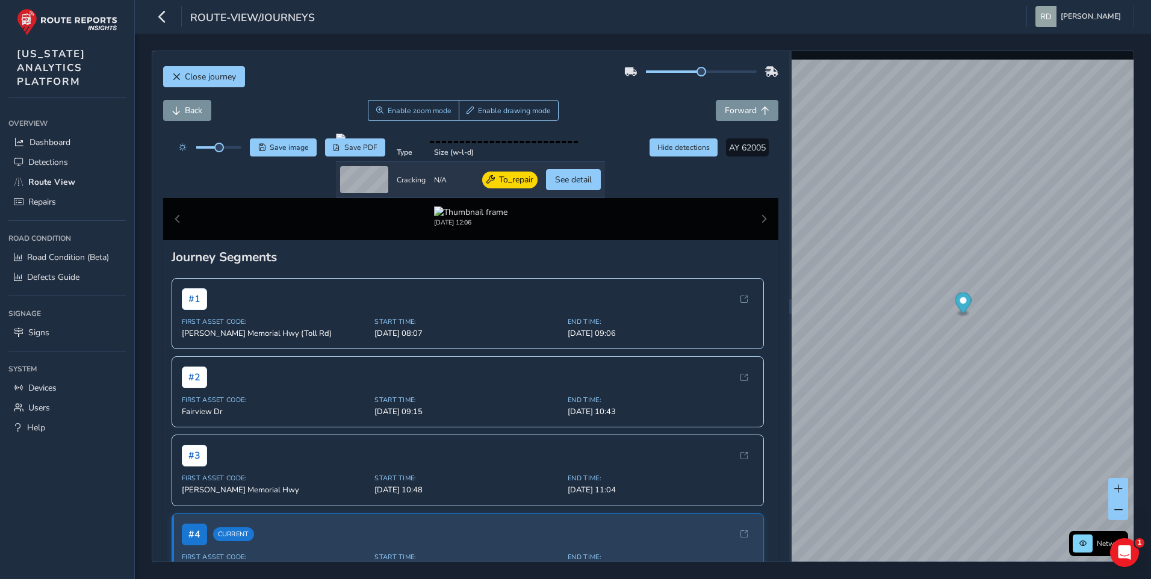
click at [603, 118] on div "Back Enable zoom mode Enable drawing mode Forward" at bounding box center [471, 110] width 616 height 21
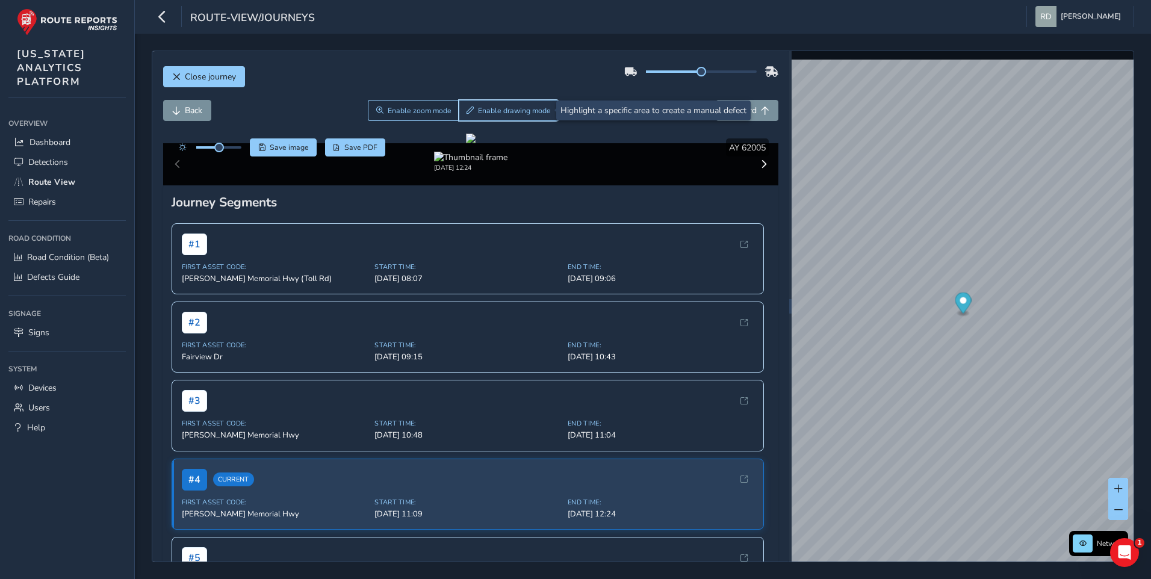
click at [482, 103] on button "Enable drawing mode" at bounding box center [509, 110] width 100 height 21
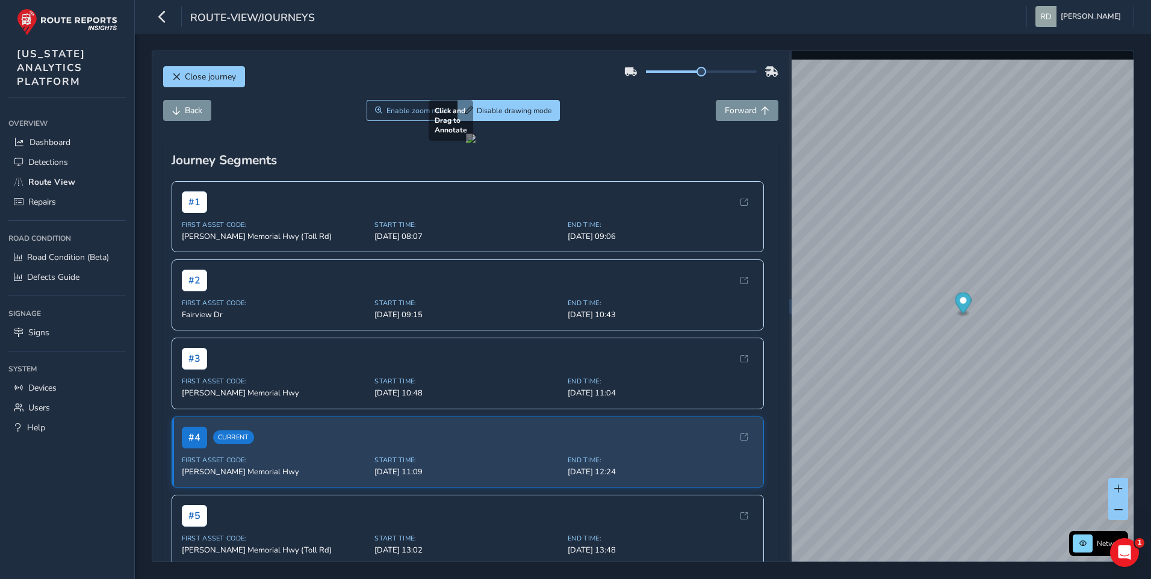
drag, startPoint x: 347, startPoint y: 307, endPoint x: 517, endPoint y: 405, distance: 196.2
click at [475, 143] on div at bounding box center [471, 139] width 10 height 10
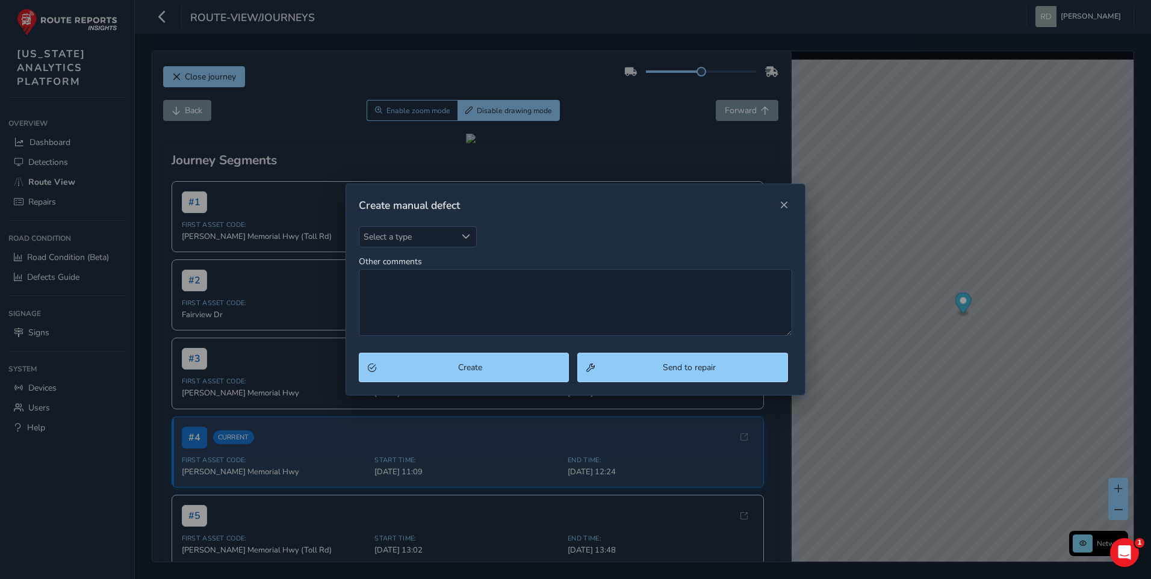
click at [424, 223] on div "Create manual defect" at bounding box center [575, 205] width 459 height 42
click at [434, 224] on div "Create manual defect" at bounding box center [575, 205] width 459 height 42
click at [460, 233] on div "Select a type" at bounding box center [466, 237] width 20 height 20
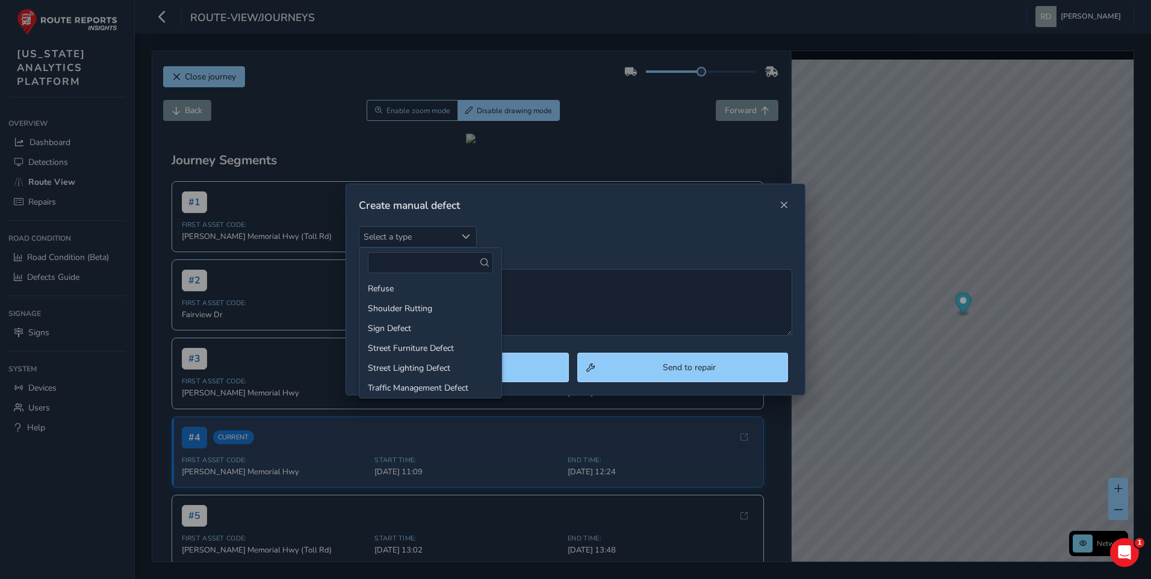
scroll to position [186, 0]
click at [407, 305] on li "Sign Defect" at bounding box center [430, 304] width 142 height 20
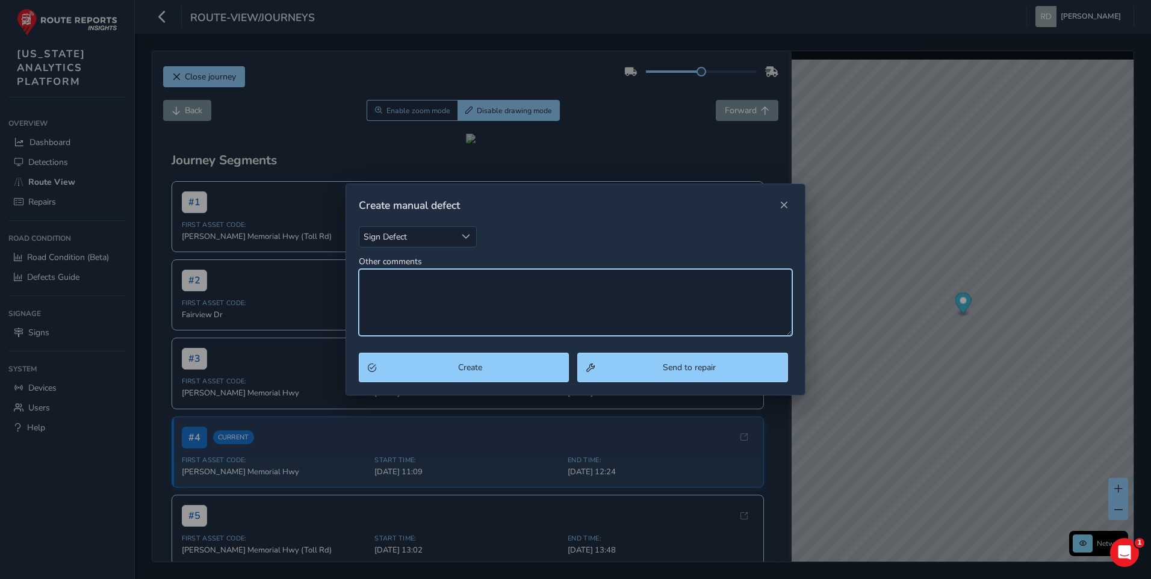
click at [437, 294] on textarea "Other comments" at bounding box center [576, 302] width 434 height 67
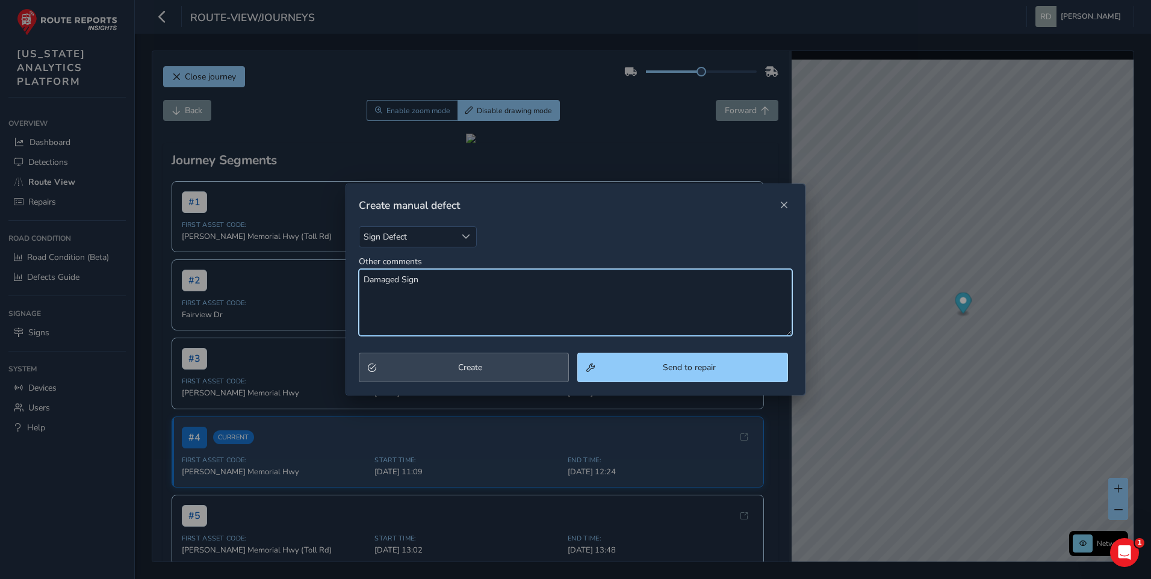
type textarea "Damaged Sign"
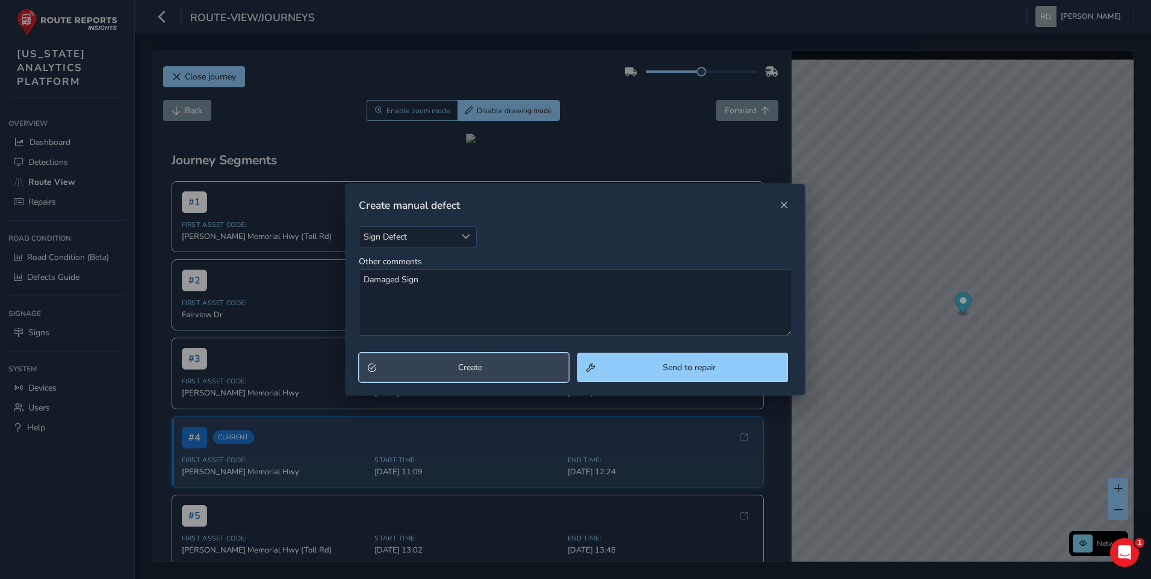
click at [522, 370] on span "Create" at bounding box center [470, 367] width 180 height 11
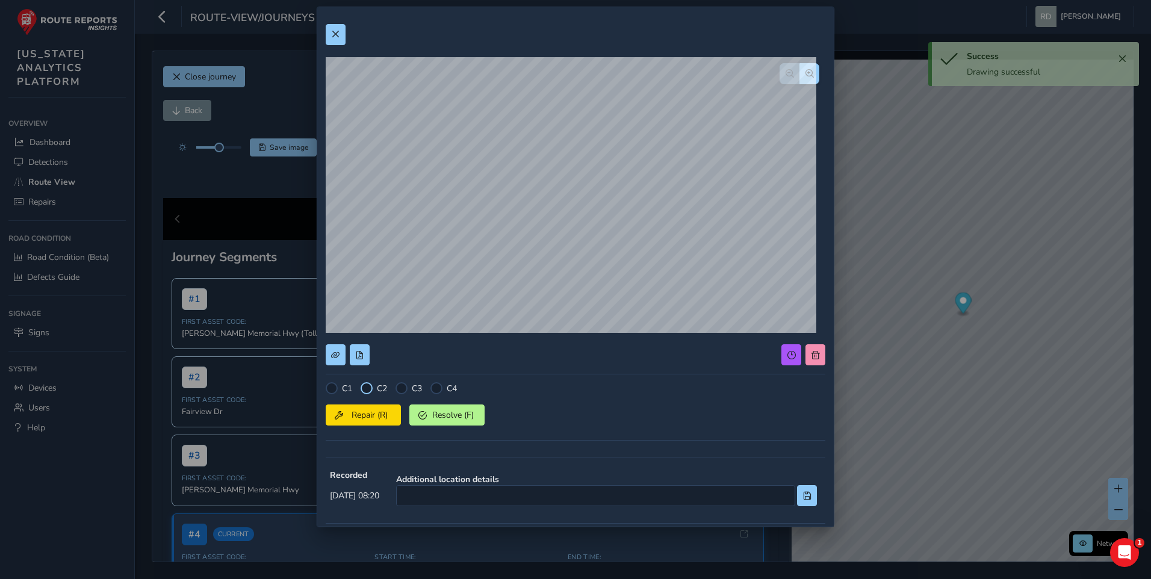
click at [369, 388] on div at bounding box center [366, 388] width 12 height 12
click at [365, 406] on div "Repair (R) Resolve (F)" at bounding box center [575, 412] width 499 height 25
click at [363, 421] on button "Repair (R)" at bounding box center [363, 414] width 75 height 21
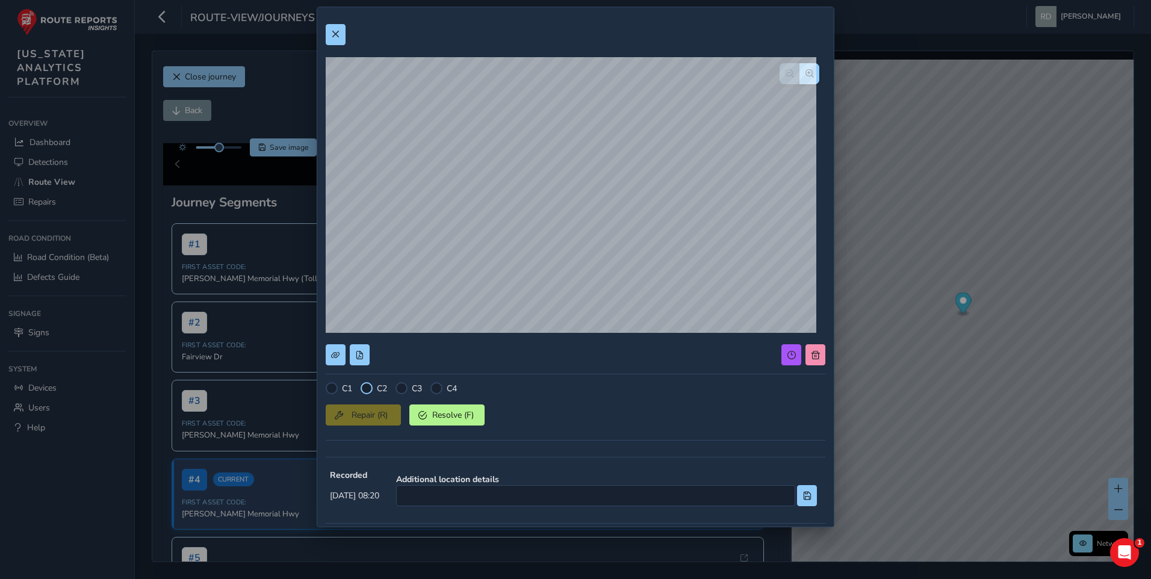
click at [365, 388] on div at bounding box center [366, 388] width 12 height 12
click at [345, 44] on div at bounding box center [575, 34] width 499 height 21
click at [341, 33] on button at bounding box center [336, 34] width 20 height 21
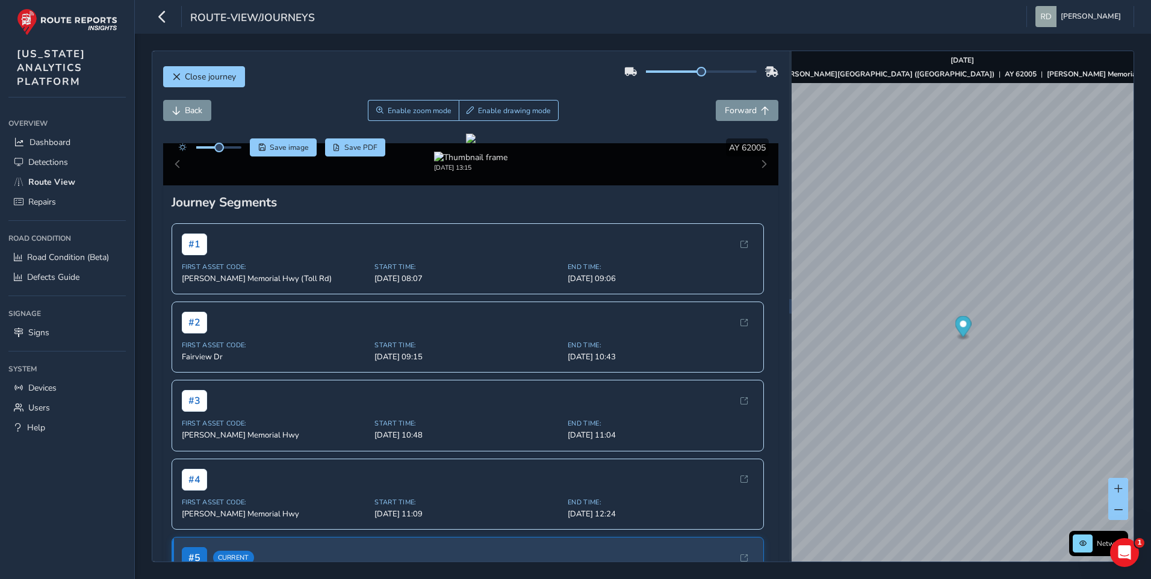
click at [340, 78] on div "Close journey" at bounding box center [471, 81] width 616 height 39
click at [323, 57] on div "Close journey Back Enable zoom mode Enable drawing mode Forward Click and Drag …" at bounding box center [470, 306] width 637 height 510
click at [471, 79] on div "Close journey" at bounding box center [471, 81] width 616 height 39
